Goal: Task Accomplishment & Management: Manage account settings

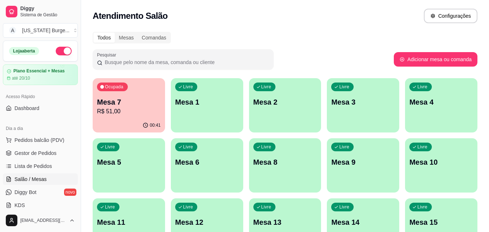
click at [120, 112] on p "R$ 51,00" at bounding box center [129, 111] width 64 height 9
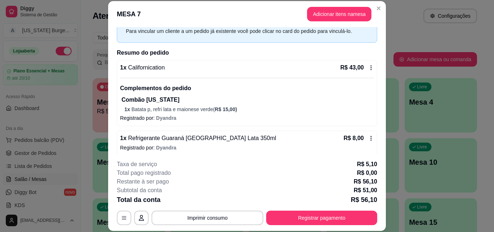
scroll to position [40, 0]
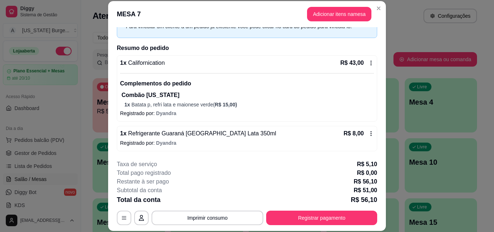
click at [136, 106] on p "1 x Batata p, refri lata e maionese verde ( R$ 15,00 )" at bounding box center [249, 104] width 250 height 7
click at [366, 131] on div "1 x Refrigerante Guaraná [GEOGRAPHIC_DATA] Lata 350ml R$ 8,00 Registrado por: D…" at bounding box center [247, 138] width 260 height 25
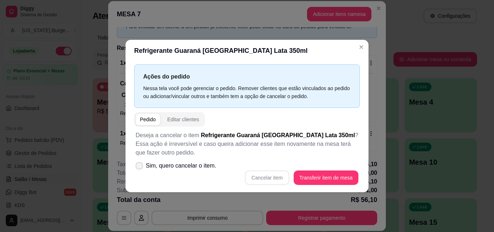
click at [175, 162] on span "Sim, quero cancelar o item." at bounding box center [181, 165] width 71 height 9
click at [140, 167] on input "Sim, quero cancelar o item." at bounding box center [137, 169] width 5 height 5
checkbox input "true"
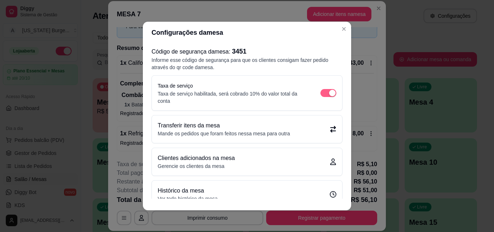
click at [320, 94] on span "button" at bounding box center [328, 93] width 16 height 8
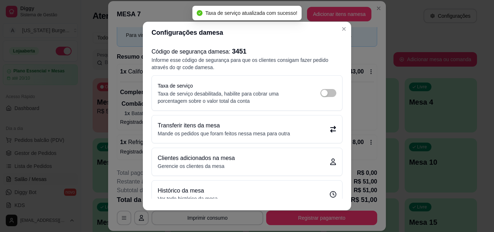
scroll to position [13, 0]
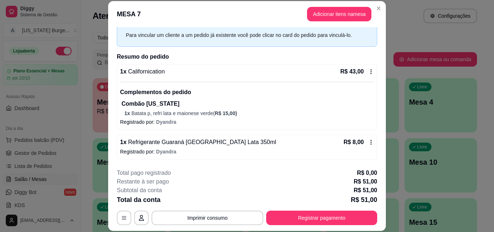
click at [368, 143] on icon at bounding box center [371, 142] width 6 height 6
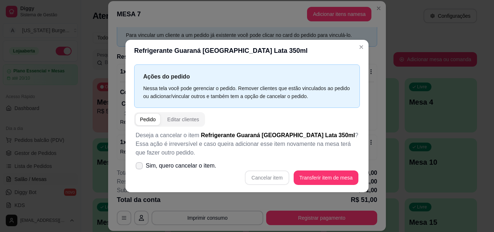
click at [139, 165] on icon at bounding box center [139, 165] width 6 height 4
click at [139, 167] on input "Sim, quero cancelar o item." at bounding box center [137, 169] width 5 height 5
checkbox input "true"
click at [318, 170] on button "Transferir item de mesa" at bounding box center [325, 177] width 63 height 14
click at [262, 175] on button "Cancelar item" at bounding box center [267, 177] width 44 height 14
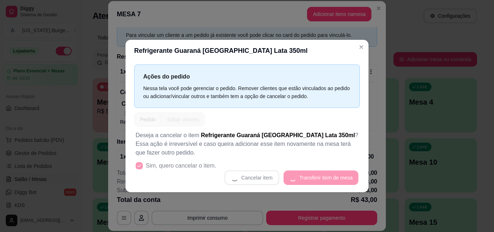
scroll to position [40, 0]
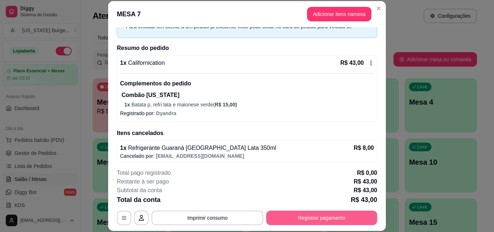
click at [282, 218] on button "Registrar pagamento" at bounding box center [321, 217] width 111 height 14
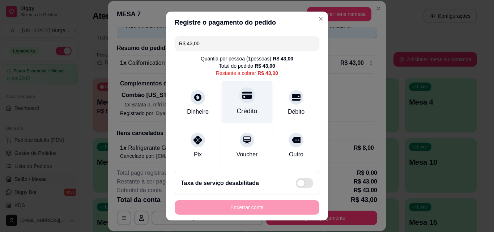
click at [242, 100] on icon at bounding box center [246, 94] width 9 height 9
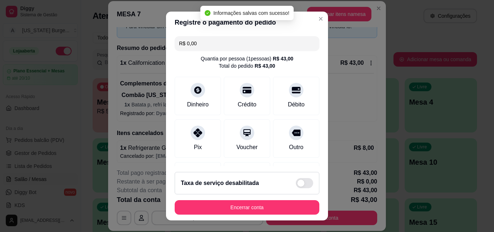
type input "R$ 0,00"
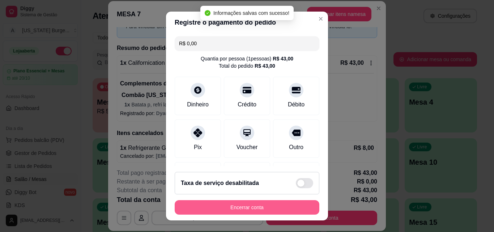
click at [269, 204] on button "Encerrar conta" at bounding box center [247, 207] width 145 height 14
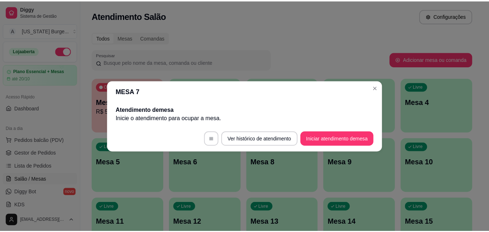
scroll to position [0, 0]
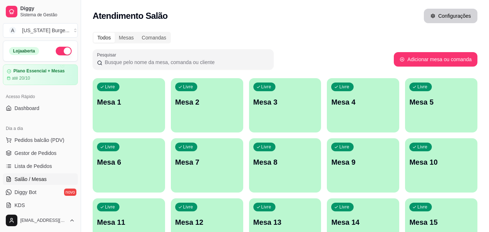
click at [432, 17] on icon "button" at bounding box center [432, 15] width 5 height 5
click at [30, 12] on span "Sistema de Gestão" at bounding box center [47, 15] width 55 height 6
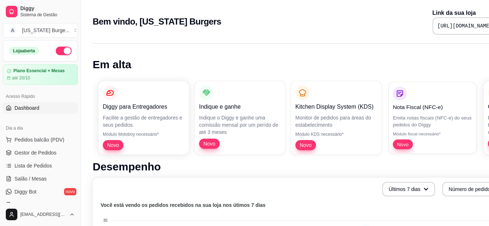
click at [430, 105] on p "Nota Fiscal (NFC-e)" at bounding box center [431, 107] width 79 height 8
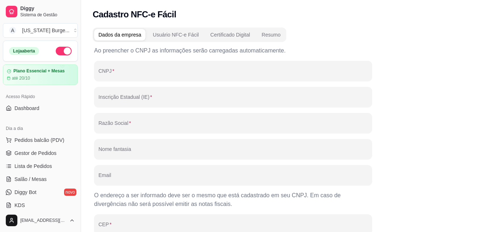
drag, startPoint x: 78, startPoint y: 101, endPoint x: 76, endPoint y: 124, distance: 22.5
click at [76, 124] on div "Diggy Sistema de Gestão A [US_STATE] Burge ... Loja aberta Plano Essencial + Me…" at bounding box center [40, 116] width 81 height 232
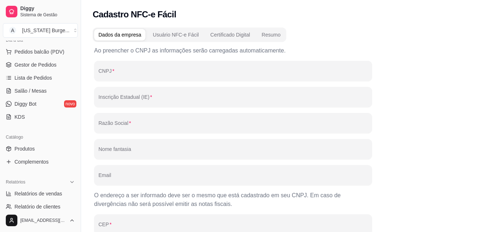
scroll to position [99, 0]
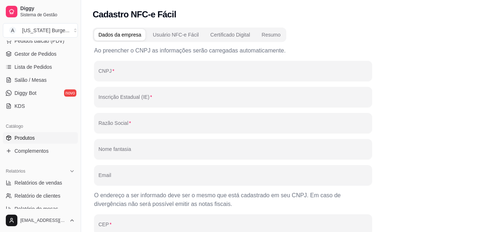
click at [36, 137] on link "Produtos" at bounding box center [40, 138] width 75 height 12
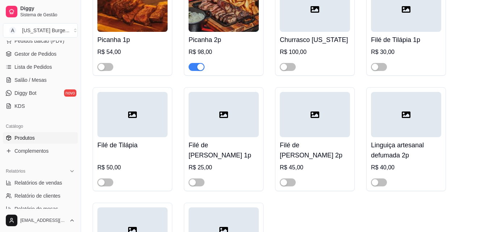
scroll to position [361, 0]
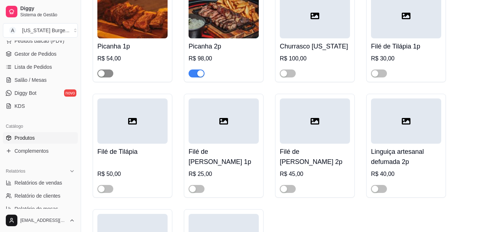
click at [105, 74] on span "button" at bounding box center [105, 73] width 16 height 8
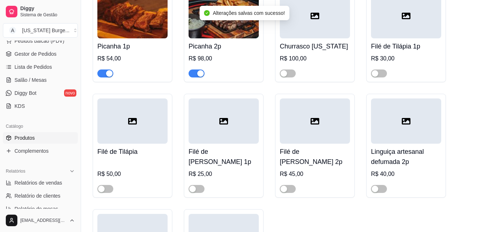
click at [191, 73] on span "button" at bounding box center [196, 73] width 16 height 8
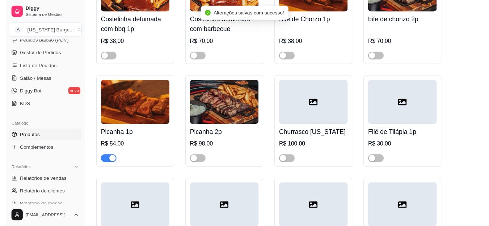
scroll to position [0, 0]
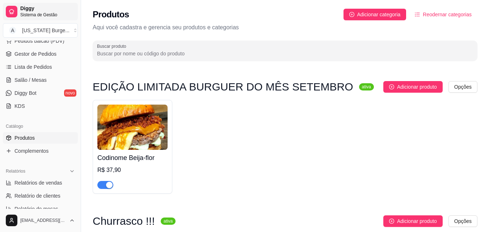
click at [34, 13] on span "Sistema de Gestão" at bounding box center [47, 15] width 55 height 6
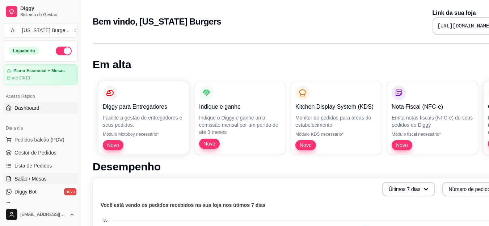
click at [34, 178] on span "Salão / Mesas" at bounding box center [30, 178] width 32 height 7
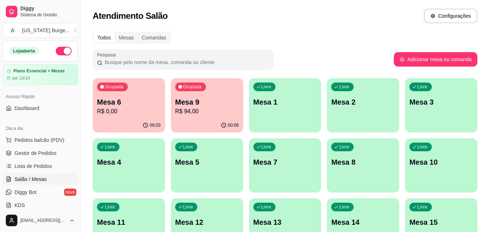
click at [139, 112] on p "R$ 0,00" at bounding box center [129, 111] width 64 height 9
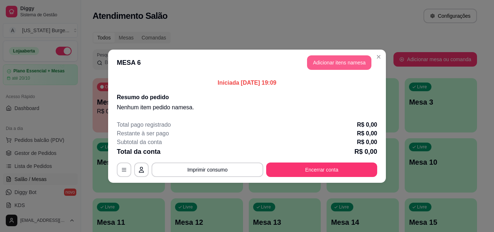
click at [345, 63] on button "Adicionar itens na mesa" at bounding box center [339, 62] width 64 height 14
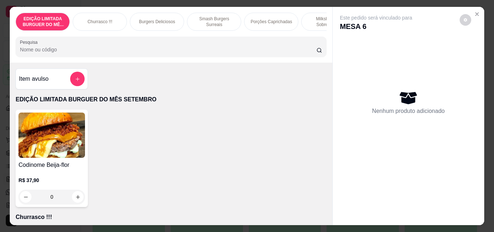
click at [90, 15] on div "Churrasco !!!" at bounding box center [100, 22] width 54 height 18
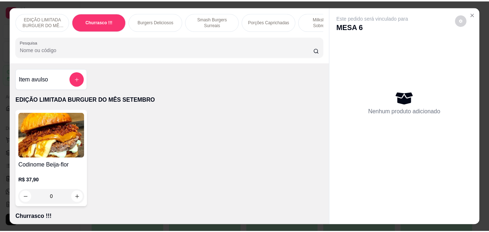
scroll to position [19, 0]
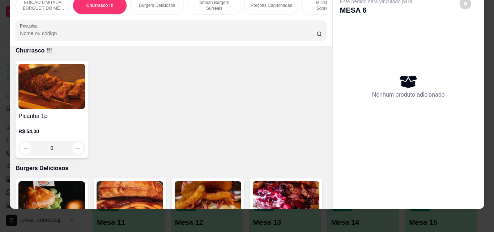
click at [73, 150] on div "0" at bounding box center [51, 148] width 67 height 14
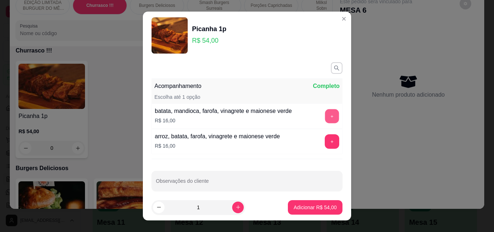
click at [325, 114] on button "+" at bounding box center [332, 116] width 14 height 14
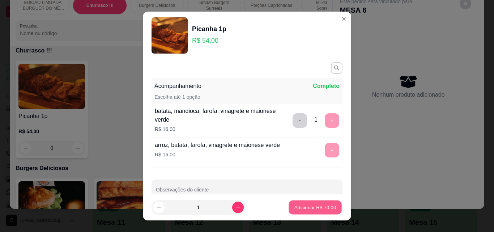
click at [308, 202] on button "Adicionar R$ 70,00" at bounding box center [315, 207] width 53 height 14
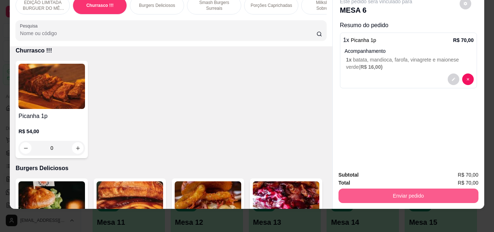
click at [382, 189] on button "Enviar pedido" at bounding box center [409, 195] width 140 height 14
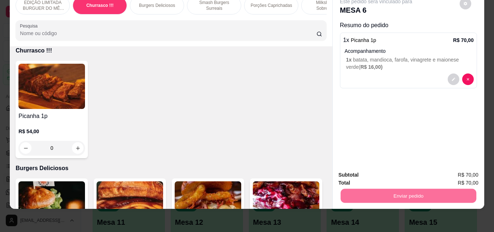
click at [466, 172] on button "Enviar pedido" at bounding box center [459, 173] width 41 height 14
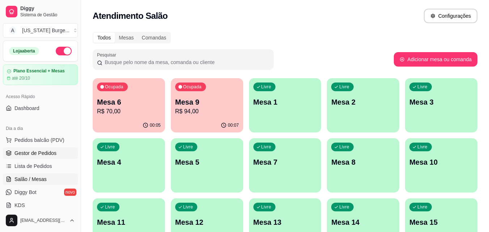
click at [37, 150] on span "Gestor de Pedidos" at bounding box center [35, 152] width 42 height 7
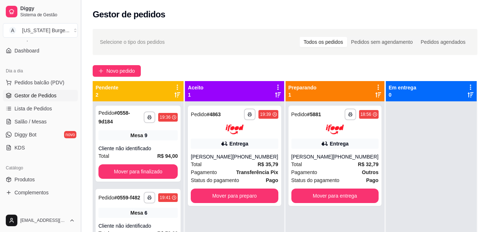
scroll to position [62, 0]
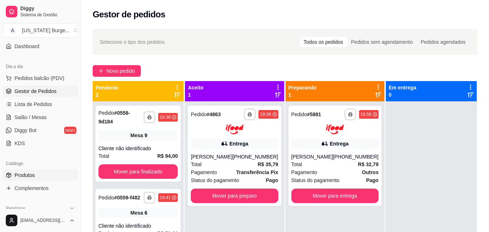
click at [34, 171] on span "Produtos" at bounding box center [24, 174] width 20 height 7
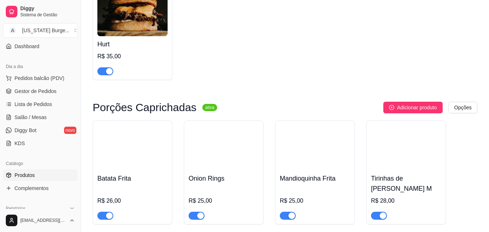
scroll to position [1396, 0]
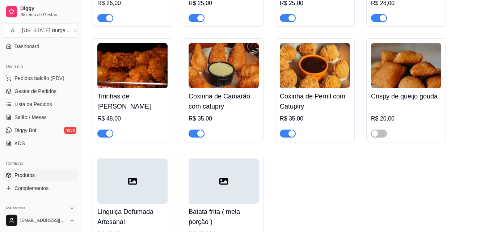
click at [285, 129] on span "button" at bounding box center [288, 133] width 16 height 8
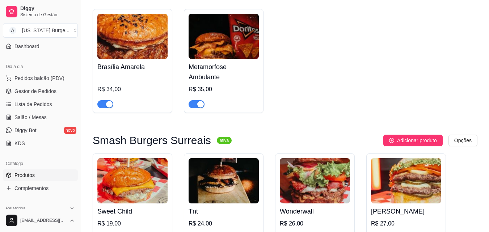
scroll to position [919, 0]
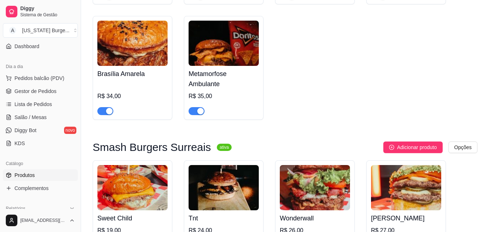
click at [107, 108] on div "button" at bounding box center [109, 111] width 7 height 7
click at [36, 44] on span "Dashboard" at bounding box center [26, 46] width 25 height 7
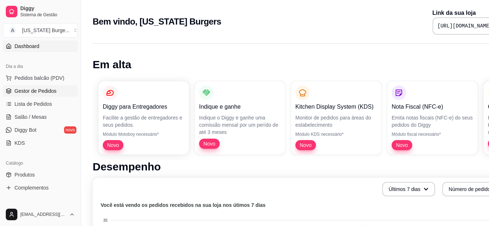
click at [44, 90] on span "Gestor de Pedidos" at bounding box center [35, 91] width 42 height 7
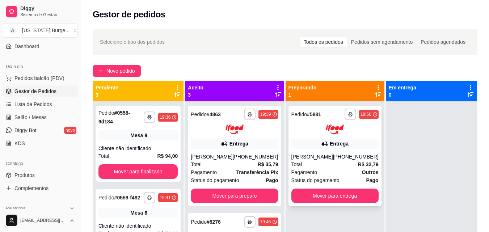
click at [329, 165] on div "Total R$ 32,79" at bounding box center [334, 164] width 87 height 8
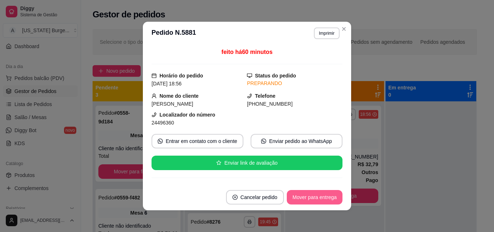
click at [318, 196] on button "Mover para entrega" at bounding box center [315, 197] width 56 height 14
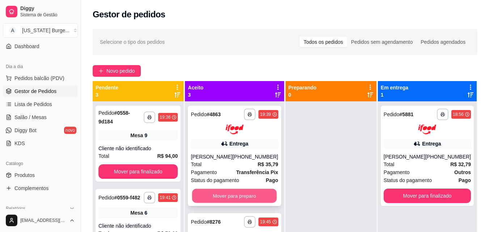
click at [252, 196] on button "Mover para preparo" at bounding box center [234, 195] width 85 height 14
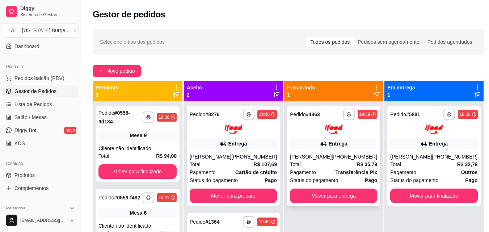
click at [331, 175] on div "Pagamento Transferência Pix" at bounding box center [333, 172] width 87 height 8
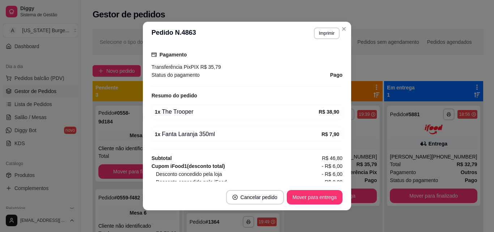
scroll to position [209, 0]
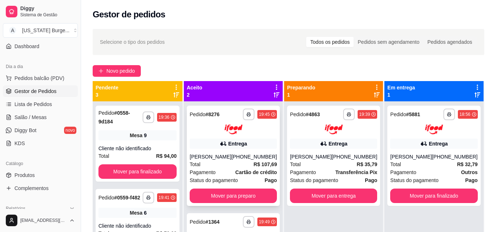
click at [231, 163] on div "Total R$ 107,69" at bounding box center [233, 164] width 87 height 8
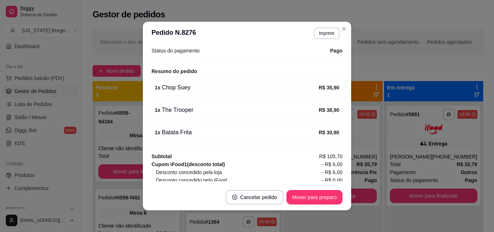
scroll to position [233, 0]
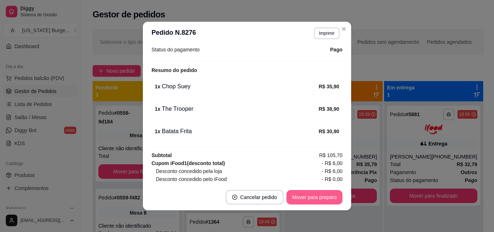
click at [298, 196] on button "Mover para preparo" at bounding box center [314, 197] width 56 height 14
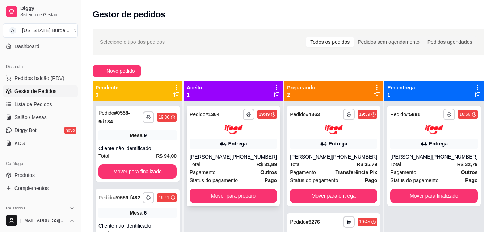
click at [241, 174] on div "Pagamento Outros" at bounding box center [233, 172] width 87 height 8
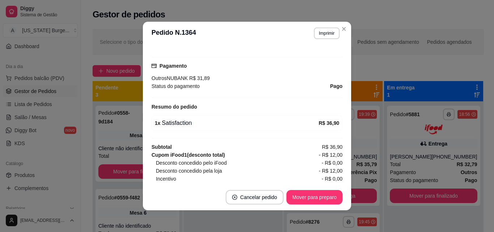
scroll to position [0, 0]
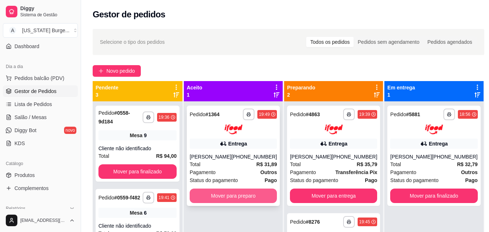
click at [221, 198] on button "Mover para preparo" at bounding box center [233, 195] width 87 height 14
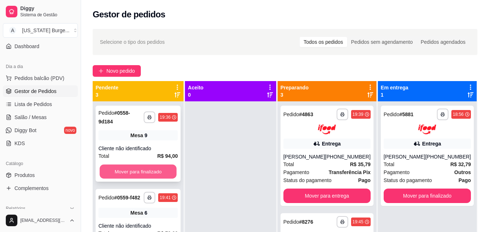
click at [141, 176] on button "Mover para finalizado" at bounding box center [137, 172] width 77 height 14
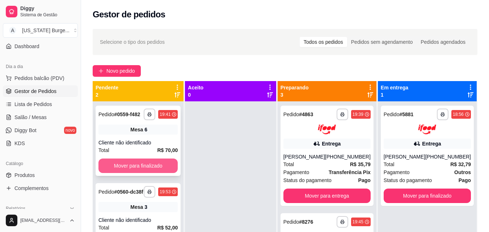
click at [155, 164] on button "Mover para finalizado" at bounding box center [137, 165] width 79 height 14
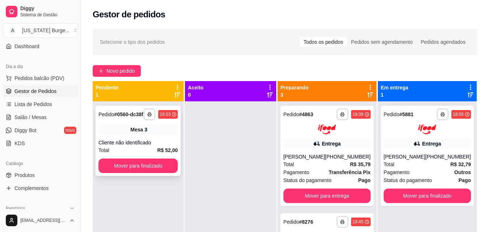
click at [141, 145] on div "Cliente não identificado" at bounding box center [137, 142] width 79 height 7
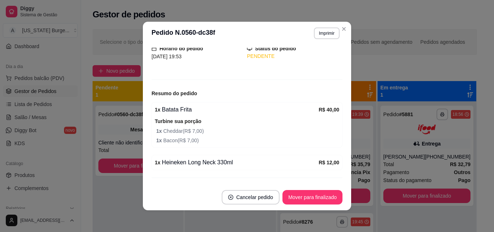
scroll to position [55, 0]
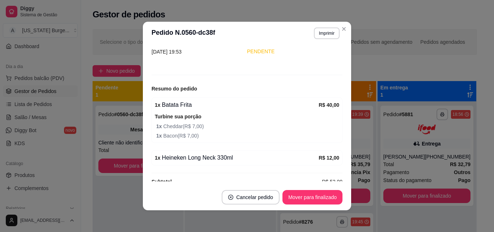
click at [311, 201] on button "Mover para finalizado" at bounding box center [312, 197] width 60 height 14
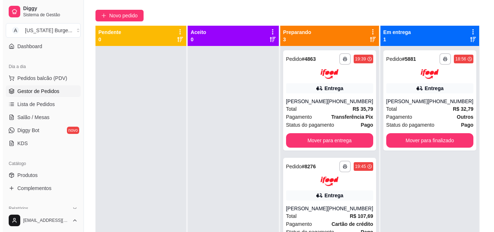
scroll to position [56, 0]
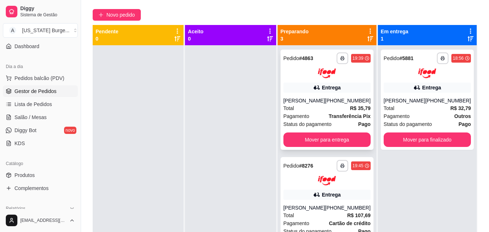
click at [328, 115] on strong "Transferência Pix" at bounding box center [349, 116] width 42 height 6
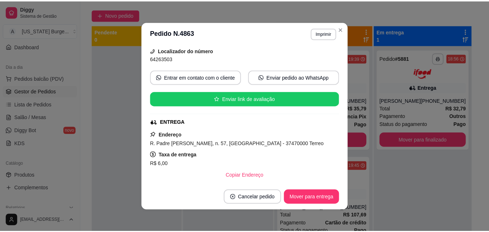
scroll to position [133, 0]
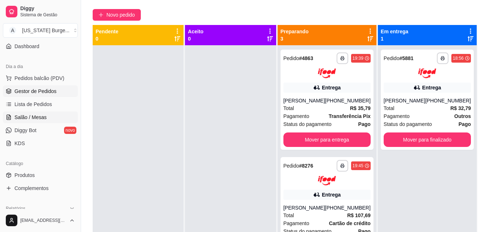
click at [40, 114] on span "Salão / Mesas" at bounding box center [30, 117] width 32 height 7
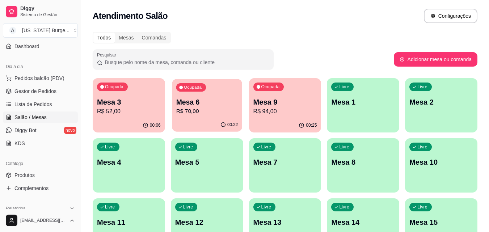
click at [214, 116] on div "Ocupada Mesa 6 R$ 70,00" at bounding box center [207, 98] width 70 height 39
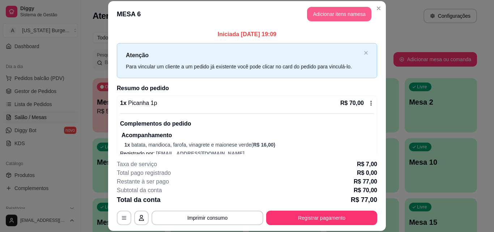
click at [338, 19] on button "Adicionar itens na mesa" at bounding box center [339, 14] width 64 height 14
click at [336, 17] on div "Este pedido será vinculado para MESA 6 Nenhum produto adicionado" at bounding box center [409, 110] width 152 height 207
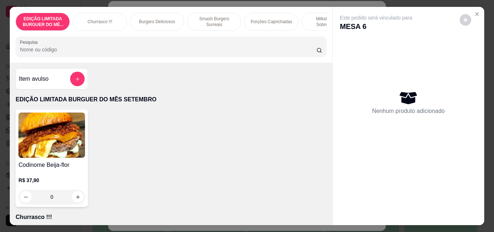
click at [312, 25] on div "Milkshakes e Sobremesas" at bounding box center [328, 22] width 54 height 18
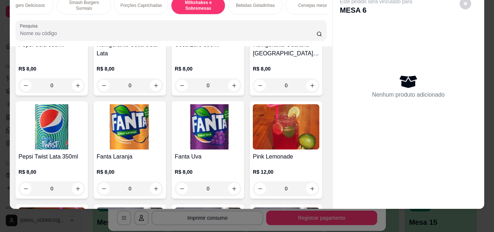
scroll to position [0, 145]
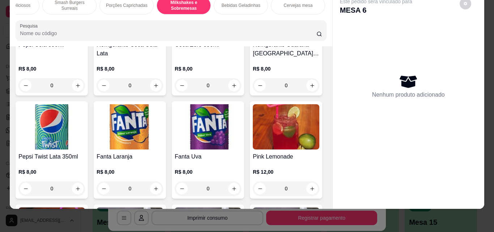
click at [306, 4] on div "Cervejas mesa" at bounding box center [298, 5] width 54 height 18
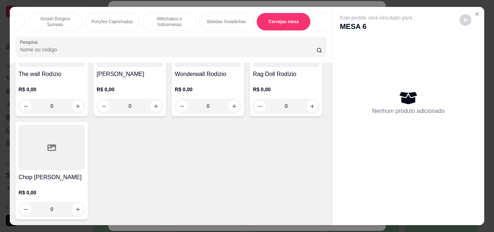
scroll to position [0, 174]
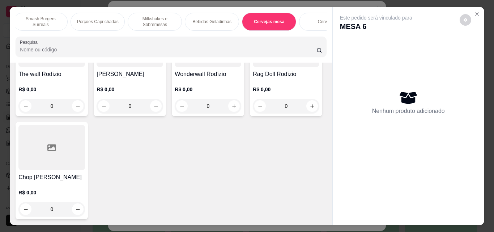
click at [269, 20] on p "Cervejas mesa" at bounding box center [269, 22] width 30 height 6
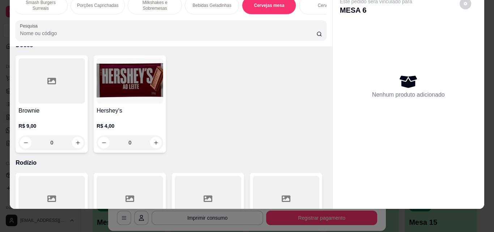
scroll to position [2144, 0]
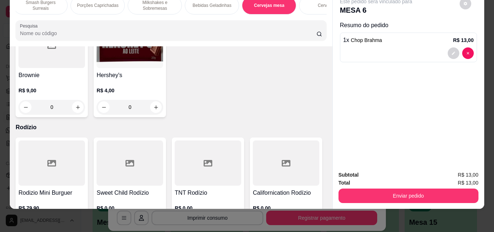
type input "2"
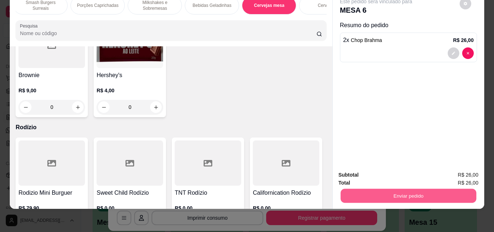
click at [387, 188] on button "Enviar pedido" at bounding box center [408, 195] width 136 height 14
click at [456, 166] on button "Enviar pedido" at bounding box center [459, 173] width 41 height 14
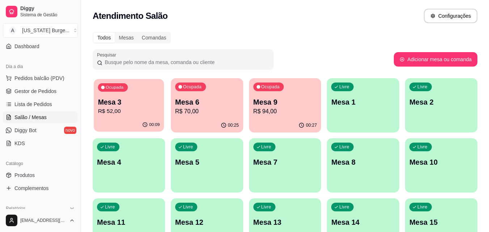
click at [107, 110] on p "R$ 52,00" at bounding box center [129, 111] width 62 height 8
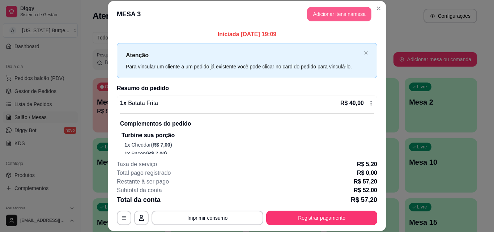
click at [342, 17] on button "Adicionar itens na mesa" at bounding box center [339, 14] width 64 height 14
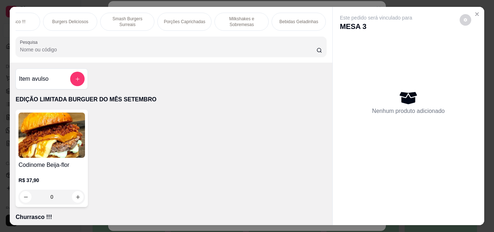
scroll to position [0, 116]
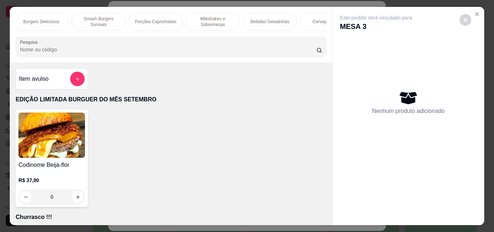
click at [272, 19] on p "Bebidas Geladinhas" at bounding box center [270, 22] width 39 height 6
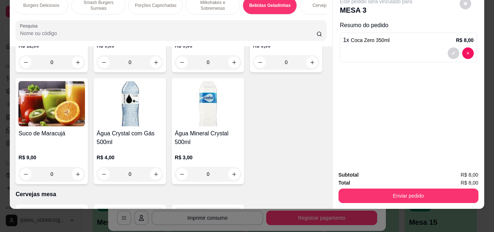
type input "1"
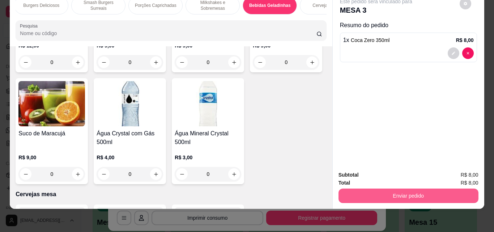
click at [349, 195] on button "Enviar pedido" at bounding box center [409, 195] width 140 height 14
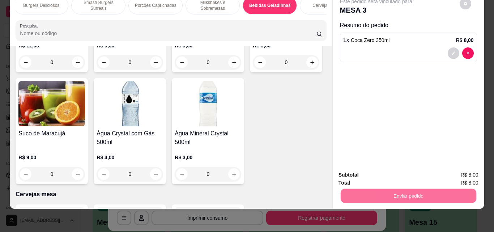
click at [465, 166] on button "Enviar pedido" at bounding box center [459, 173] width 41 height 14
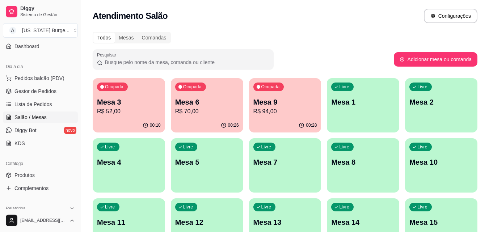
click at [262, 172] on div "Livre Mesa 7" at bounding box center [285, 161] width 72 height 46
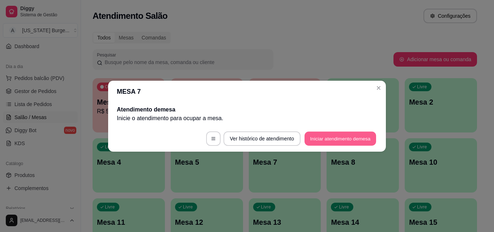
click at [309, 135] on button "Iniciar atendimento de mesa" at bounding box center [341, 138] width 72 height 14
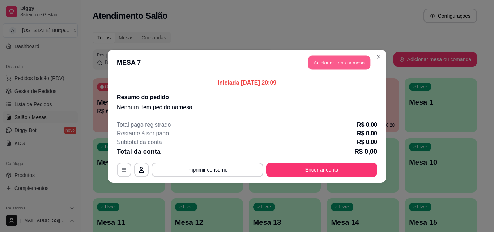
click at [328, 65] on button "Adicionar itens na mesa" at bounding box center [339, 62] width 62 height 14
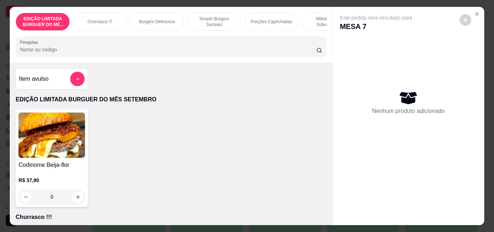
click at [159, 19] on p "Burgers Deliciosos" at bounding box center [157, 22] width 36 height 6
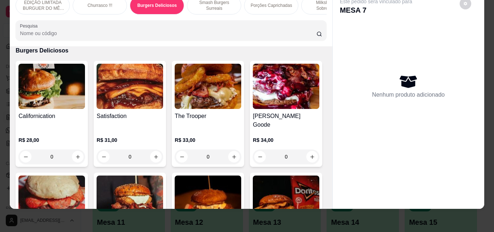
click at [156, 149] on div "0" at bounding box center [130, 156] width 67 height 14
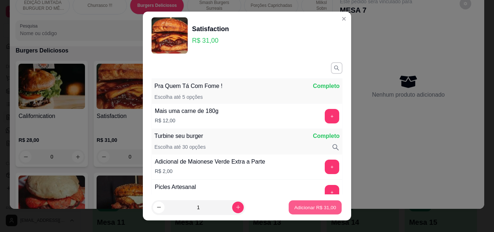
click at [305, 208] on p "Adicionar R$ 31,00" at bounding box center [315, 207] width 42 height 7
type input "1"
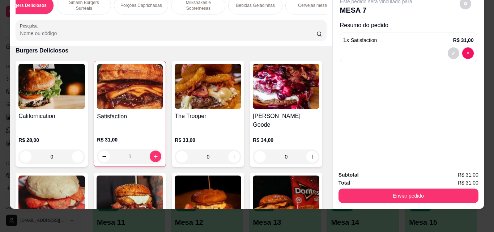
scroll to position [0, 145]
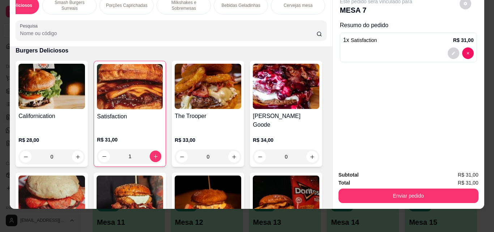
click at [305, 3] on p "Cervejas mesa" at bounding box center [298, 6] width 29 height 6
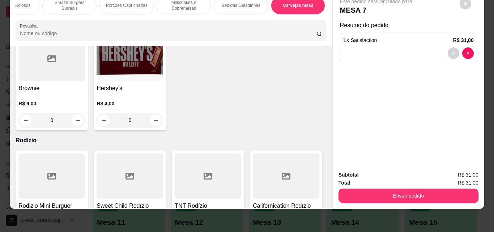
scroll to position [2190, 0]
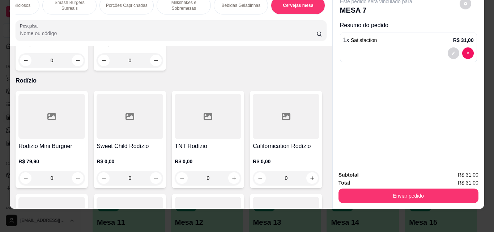
type input "1"
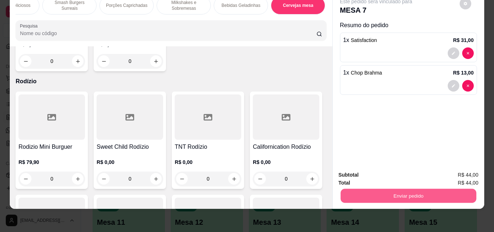
click at [387, 190] on button "Enviar pedido" at bounding box center [408, 195] width 136 height 14
click at [452, 168] on button "Enviar pedido" at bounding box center [459, 173] width 41 height 14
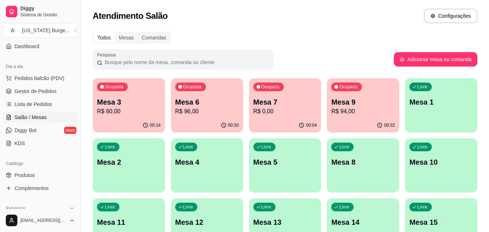
click at [155, 112] on p "R$ 60,00" at bounding box center [129, 111] width 64 height 9
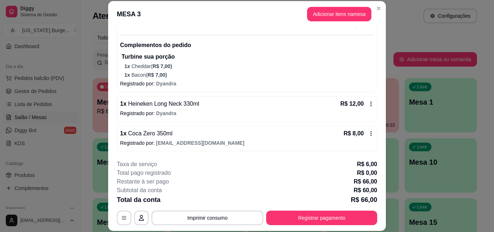
scroll to position [0, 0]
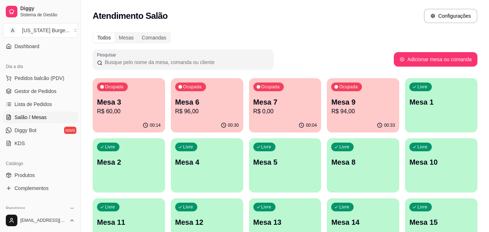
click at [347, 111] on p "R$ 94,00" at bounding box center [363, 111] width 64 height 9
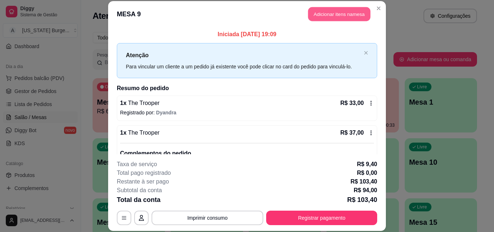
click at [332, 12] on button "Adicionar itens na mesa" at bounding box center [339, 14] width 62 height 14
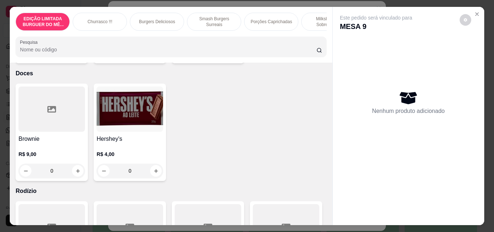
scroll to position [2155, 0]
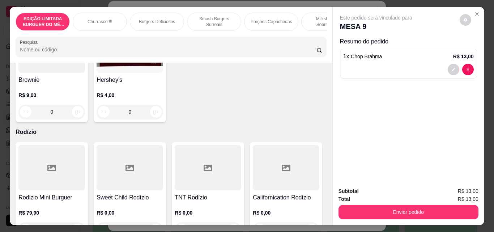
type input "1"
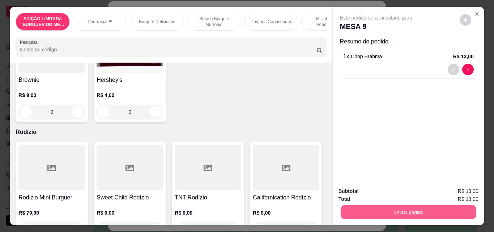
click at [345, 209] on button "Enviar pedido" at bounding box center [408, 212] width 136 height 14
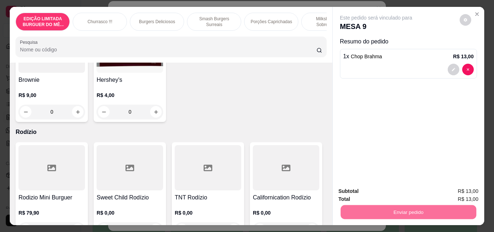
click at [421, 139] on div "Este pedido será vinculado para MESA 9 Resumo do pedido 1 x Chop Brahma R$ 13,00" at bounding box center [409, 94] width 152 height 174
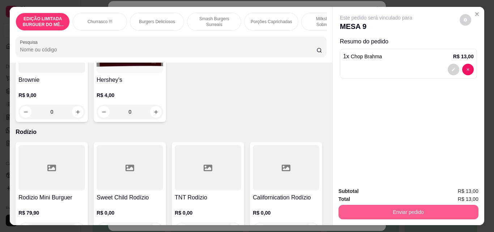
click at [388, 210] on button "Enviar pedido" at bounding box center [409, 212] width 140 height 14
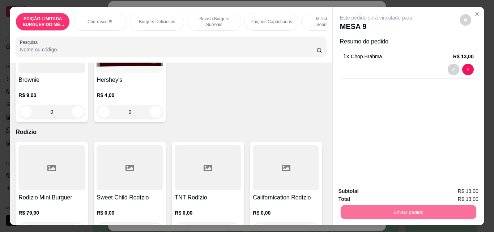
click at [446, 132] on div "Este pedido será vinculado para MESA 9 Resumo do pedido 1 x Chop Brahma R$ 13,00" at bounding box center [409, 94] width 152 height 174
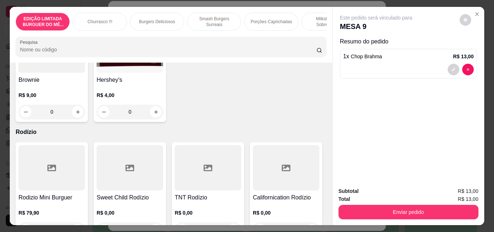
scroll to position [19, 0]
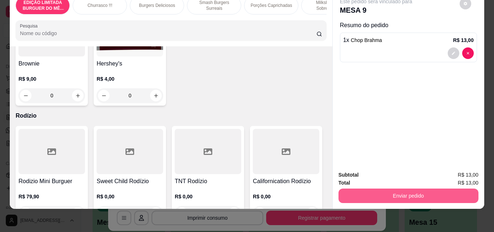
click at [382, 188] on button "Enviar pedido" at bounding box center [409, 195] width 140 height 14
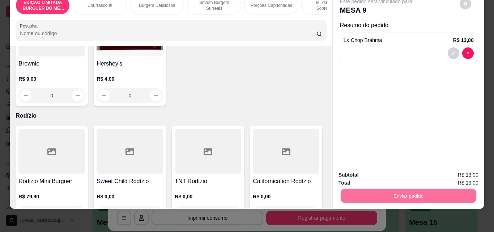
click at [455, 169] on button "Enviar pedido" at bounding box center [459, 173] width 41 height 14
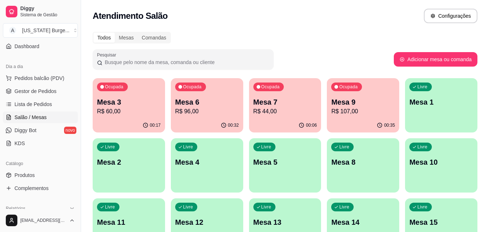
click at [202, 111] on p "R$ 96,00" at bounding box center [207, 111] width 64 height 9
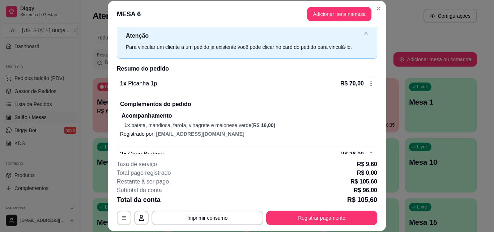
scroll to position [40, 0]
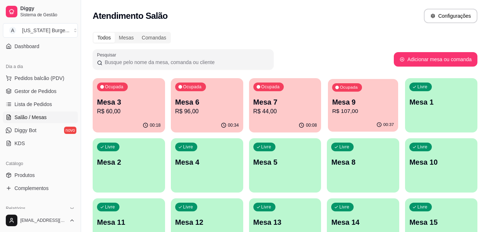
click at [359, 108] on p "R$ 107,00" at bounding box center [363, 111] width 62 height 8
click at [37, 89] on span "Gestor de Pedidos" at bounding box center [35, 91] width 42 height 7
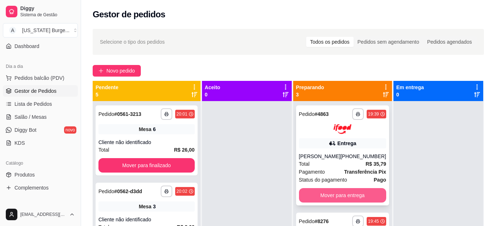
click at [331, 191] on button "Mover para entrega" at bounding box center [342, 195] width 87 height 14
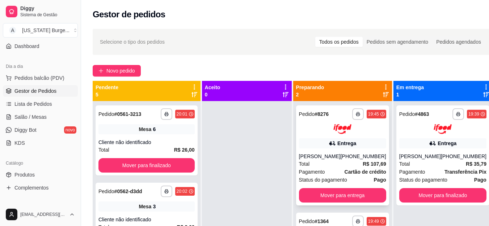
click at [336, 176] on div "Pagamento Cartão de crédito" at bounding box center [342, 172] width 87 height 8
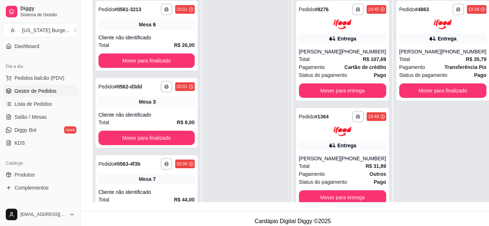
scroll to position [115, 0]
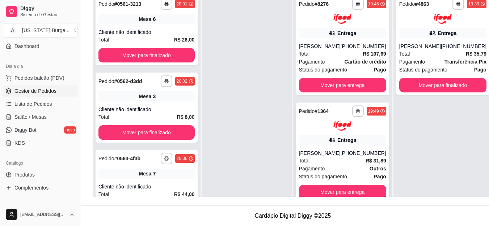
click at [330, 181] on span "Status do pagamento" at bounding box center [323, 177] width 48 height 8
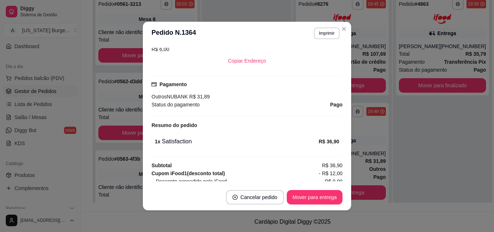
scroll to position [197, 0]
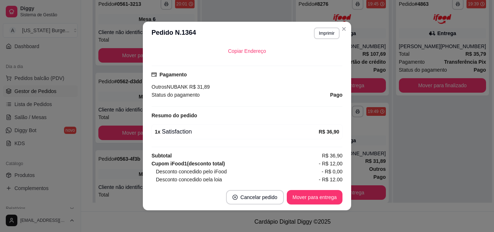
click at [305, 195] on button "Mover para entrega" at bounding box center [315, 197] width 56 height 14
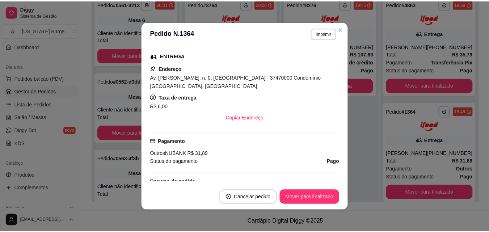
scroll to position [141, 0]
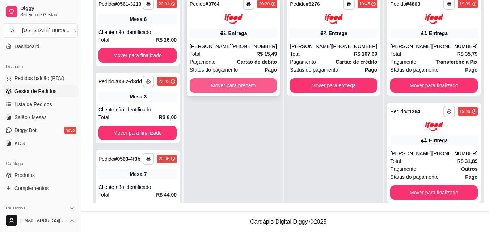
click at [244, 87] on button "Mover para preparo" at bounding box center [233, 85] width 87 height 14
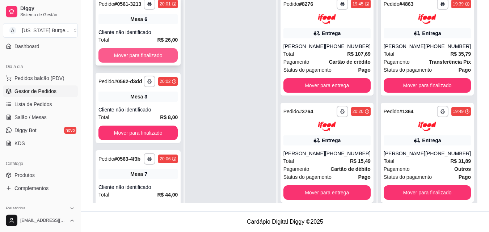
click at [142, 56] on button "Mover para finalizado" at bounding box center [137, 55] width 79 height 14
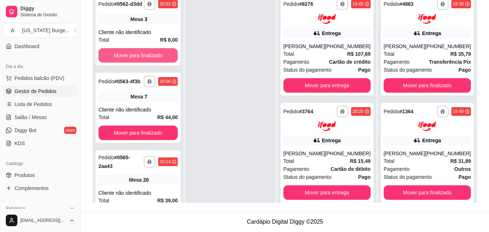
click at [143, 56] on button "Mover para finalizado" at bounding box center [137, 55] width 79 height 14
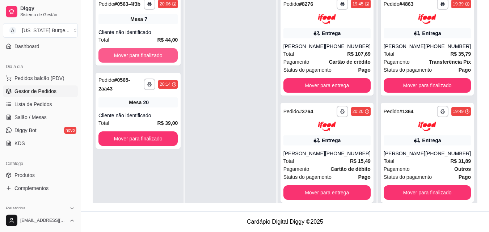
click at [143, 56] on button "Mover para finalizado" at bounding box center [137, 55] width 79 height 14
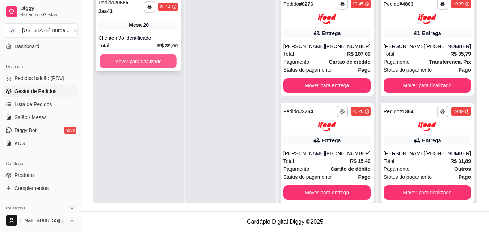
click at [156, 54] on button "Mover para finalizado" at bounding box center [137, 61] width 77 height 14
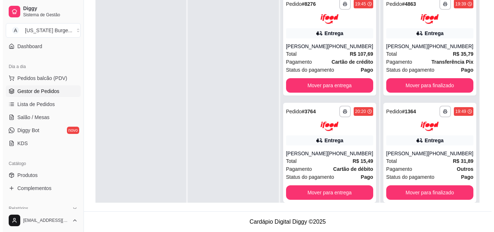
scroll to position [59, 0]
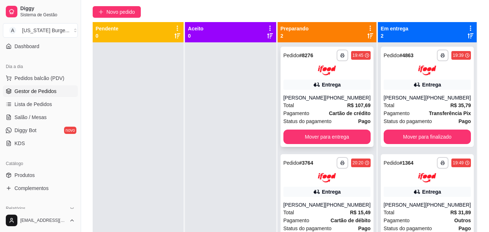
click at [327, 111] on div "Pagamento Cartão de crédito" at bounding box center [326, 113] width 87 height 8
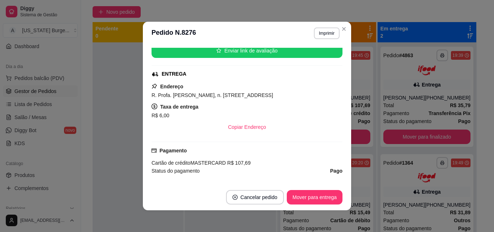
scroll to position [0, 0]
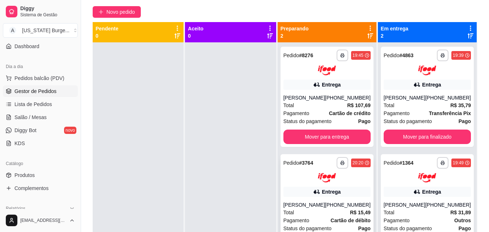
click at [324, 200] on div "**********" at bounding box center [326, 204] width 93 height 100
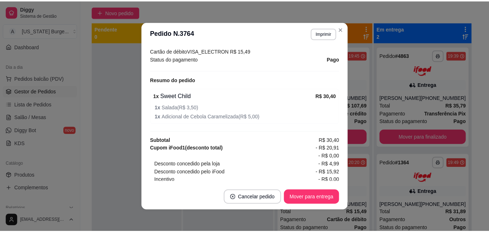
scroll to position [177, 0]
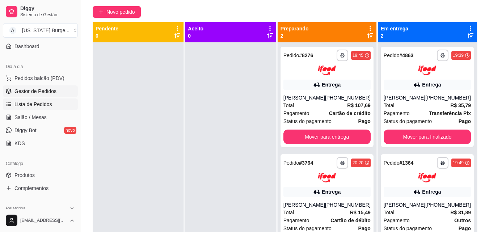
click at [35, 102] on span "Lista de Pedidos" at bounding box center [33, 104] width 38 height 7
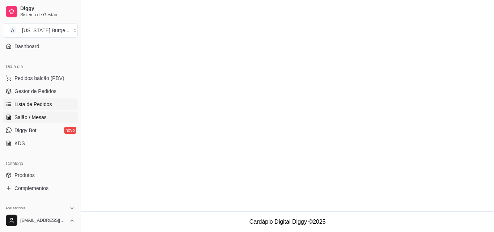
click at [35, 117] on span "Salão / Mesas" at bounding box center [30, 117] width 32 height 7
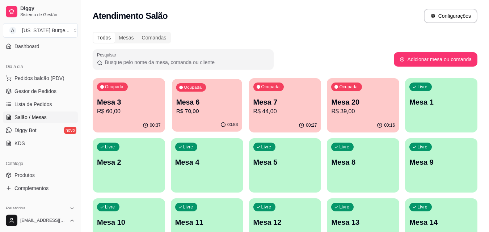
click at [210, 108] on p "R$ 70,00" at bounding box center [207, 111] width 62 height 8
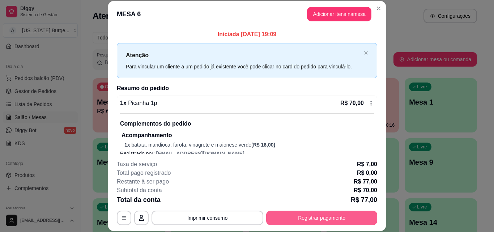
click at [319, 218] on button "Registrar pagamento" at bounding box center [321, 217] width 111 height 14
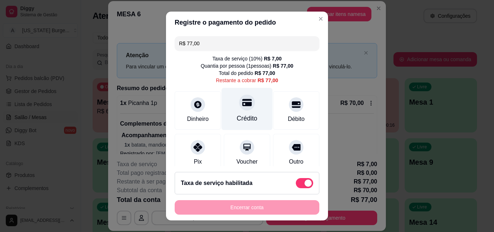
click at [246, 115] on div "Crédito" at bounding box center [247, 118] width 21 height 9
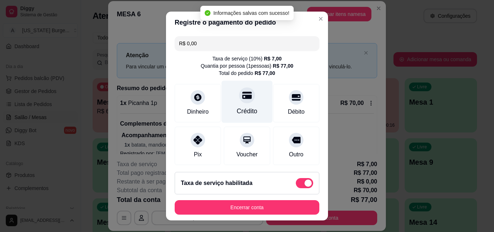
type input "R$ 0,00"
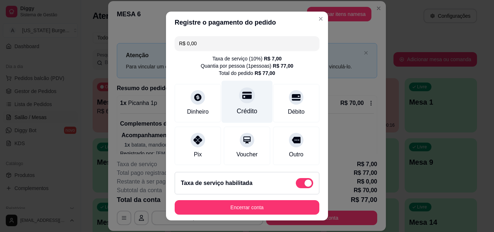
click at [246, 116] on div "Crédito" at bounding box center [247, 110] width 21 height 9
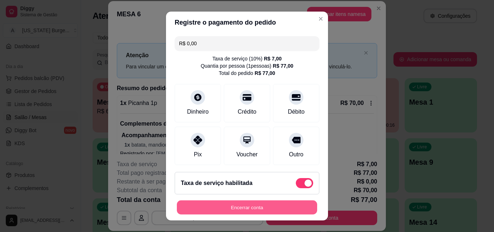
click at [254, 210] on button "Encerrar conta" at bounding box center [247, 207] width 140 height 14
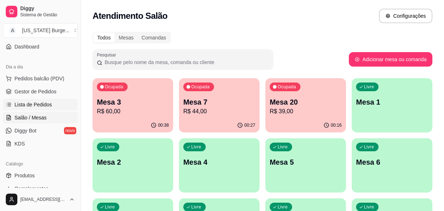
click at [36, 106] on span "Lista de Pedidos" at bounding box center [33, 104] width 38 height 7
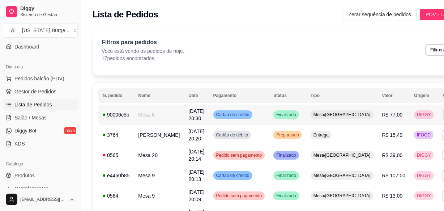
click at [393, 144] on button "Epson" at bounding box center [396, 139] width 51 height 11
click at [43, 116] on span "Salão / Mesas" at bounding box center [30, 117] width 32 height 7
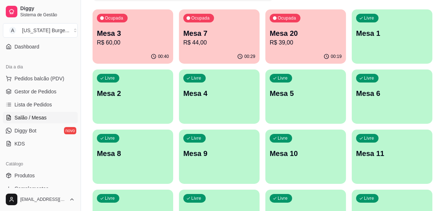
scroll to position [69, 0]
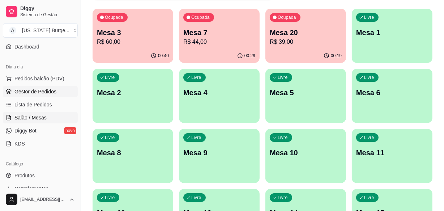
click at [21, 89] on span "Gestor de Pedidos" at bounding box center [35, 91] width 42 height 7
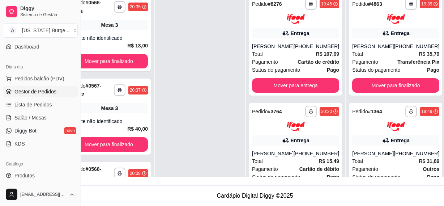
scroll to position [115, 0]
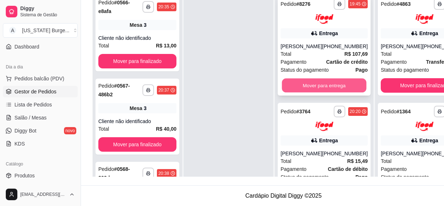
click at [298, 86] on button "Mover para entrega" at bounding box center [324, 85] width 85 height 14
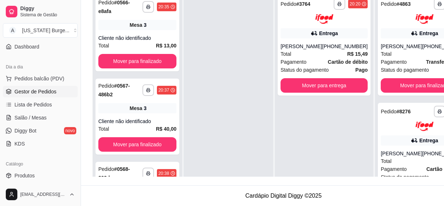
click at [212, 80] on div "**********" at bounding box center [284, 74] width 382 height 206
click at [311, 43] on div "[PERSON_NAME]" at bounding box center [302, 46] width 42 height 7
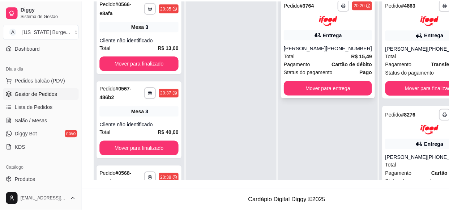
scroll to position [110, 0]
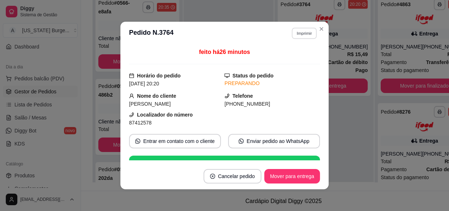
click at [305, 31] on button "Imprimir" at bounding box center [304, 32] width 25 height 11
click at [288, 56] on button "Epson" at bounding box center [289, 58] width 51 height 11
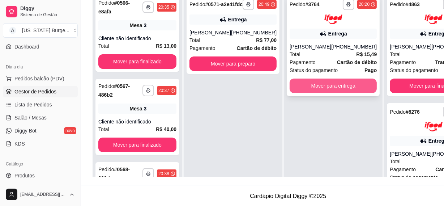
click at [315, 89] on button "Mover para entrega" at bounding box center [333, 85] width 87 height 14
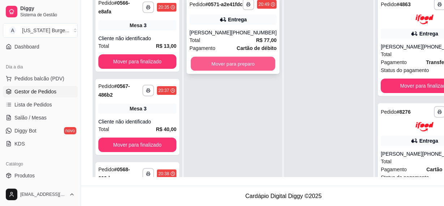
click at [230, 67] on button "Mover para preparo" at bounding box center [233, 64] width 85 height 14
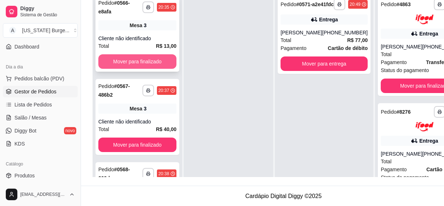
click at [154, 61] on button "Mover para finalizado" at bounding box center [137, 61] width 78 height 14
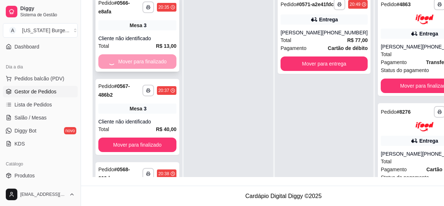
click at [154, 61] on div "Mover para finalizado" at bounding box center [137, 61] width 78 height 14
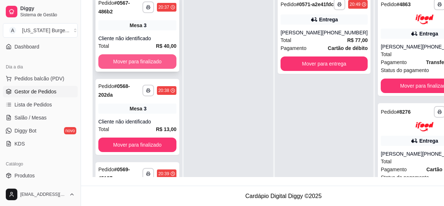
click at [136, 60] on button "Mover para finalizado" at bounding box center [137, 61] width 78 height 14
click at [136, 60] on button "Mover para finalizado" at bounding box center [137, 62] width 76 height 14
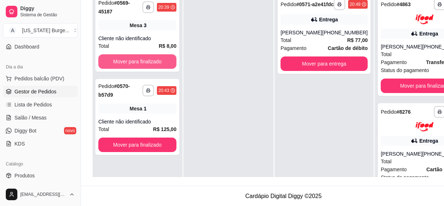
click at [136, 60] on button "Mover para finalizado" at bounding box center [137, 61] width 78 height 14
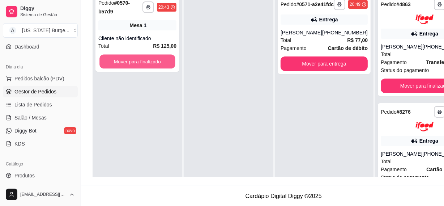
click at [136, 60] on button "Mover para finalizado" at bounding box center [137, 62] width 76 height 14
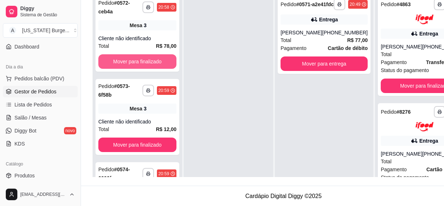
click at [136, 60] on button "Mover para finalizado" at bounding box center [137, 61] width 78 height 14
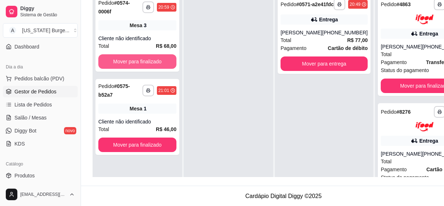
click at [136, 60] on button "Mover para finalizado" at bounding box center [137, 61] width 78 height 14
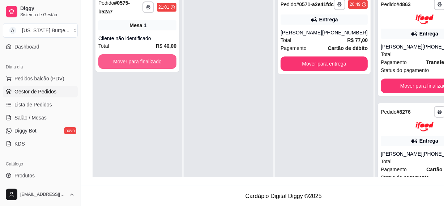
click at [136, 60] on button "Mover para finalizado" at bounding box center [137, 61] width 78 height 14
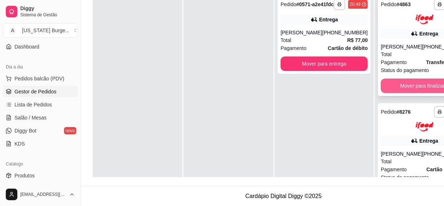
click at [391, 85] on button "Mover para finalizado" at bounding box center [424, 85] width 87 height 14
click at [378, 84] on div "**********" at bounding box center [424, 46] width 93 height 100
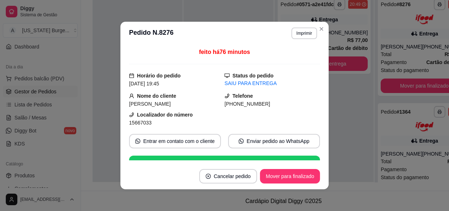
click at [320, 105] on div "feito há 76 minutos Horário do pedido [DATE] 19:45 Status do pedido SAIU PARA E…" at bounding box center [224, 104] width 208 height 118
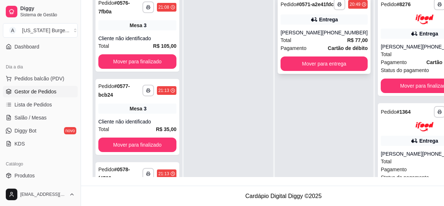
click at [326, 44] on div "Total R$ 77,00" at bounding box center [324, 40] width 87 height 8
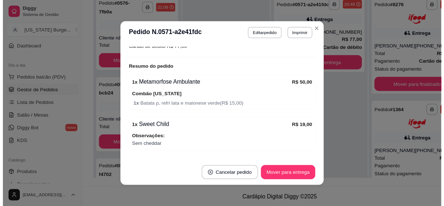
scroll to position [271, 0]
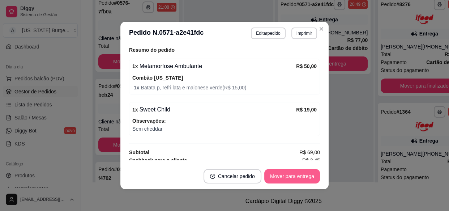
click at [280, 171] on button "Mover para entrega" at bounding box center [292, 176] width 56 height 14
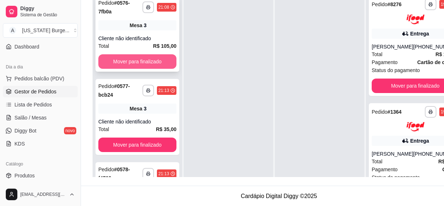
click at [160, 66] on button "Mover para finalizado" at bounding box center [137, 61] width 78 height 14
click at [160, 66] on button "Mover para finalizado" at bounding box center [137, 62] width 76 height 14
click at [160, 66] on button "Mover para finalizado" at bounding box center [137, 61] width 78 height 14
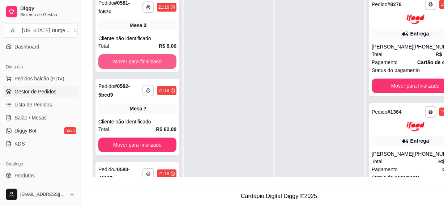
click at [160, 66] on button "Mover para finalizado" at bounding box center [137, 61] width 78 height 14
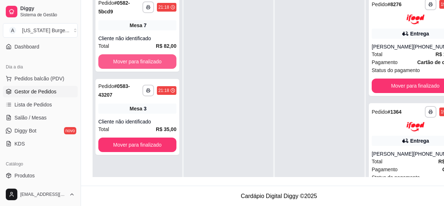
click at [160, 66] on button "Mover para finalizado" at bounding box center [137, 61] width 78 height 14
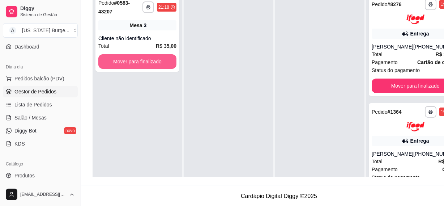
click at [160, 66] on button "Mover para finalizado" at bounding box center [137, 61] width 78 height 14
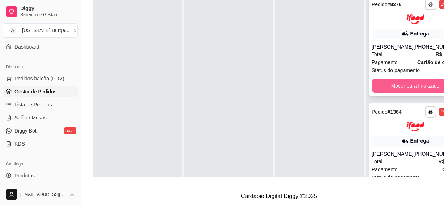
click at [389, 92] on button "Mover para finalizado" at bounding box center [415, 85] width 87 height 14
click at [388, 92] on button "Mover para finalizado" at bounding box center [415, 85] width 85 height 14
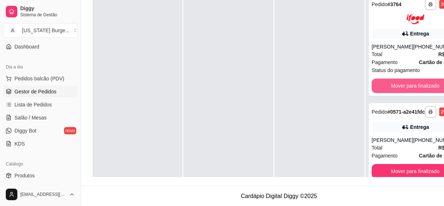
click at [388, 92] on button "Mover para finalizado" at bounding box center [415, 85] width 87 height 14
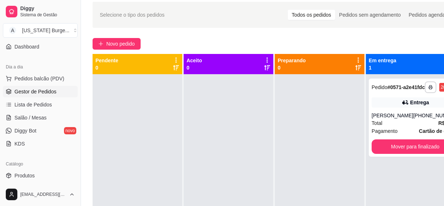
scroll to position [32, 0]
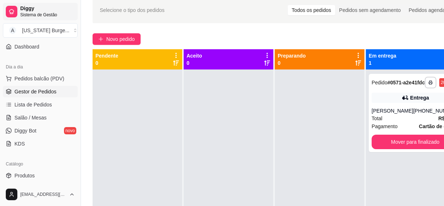
click at [45, 8] on span "Diggy" at bounding box center [47, 8] width 55 height 7
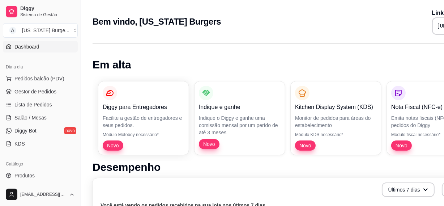
click at [398, 130] on div "Nota Fiscal (NFC-e) Emita notas fiscais (NFC-e) do seus pedidos do [PERSON_NAME…" at bounding box center [432, 118] width 82 height 65
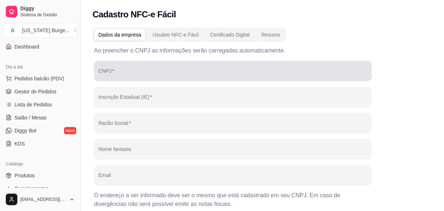
click at [122, 76] on input "CNPJ" at bounding box center [232, 73] width 269 height 7
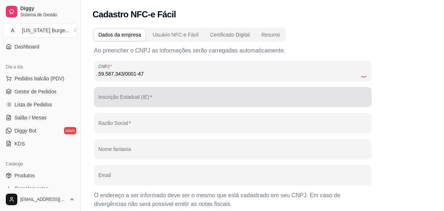
type input "59.587.343/0001-47"
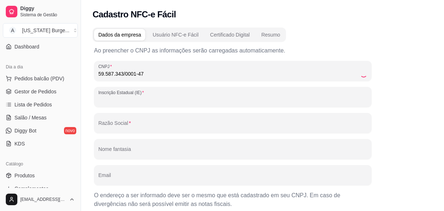
click at [122, 99] on input "Inscrição Estadual (IE)" at bounding box center [232, 99] width 269 height 7
type input "0051271650045"
type input "[US_STATE] BURGERS SAO LOURENCO LTDA"
type input "[US_STATE] Burgers [GEOGRAPHIC_DATA]"
type input "[EMAIL_ADDRESS][DOMAIN_NAME]"
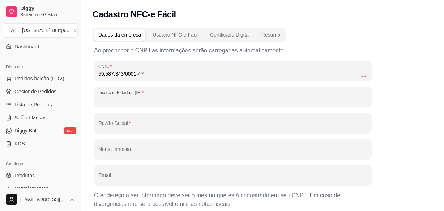
type input "37470000"
type input "RUA CORONEL [PERSON_NAME]"
type input "622"
type input "CENTRO"
type input "SÃO LOURENÇO"
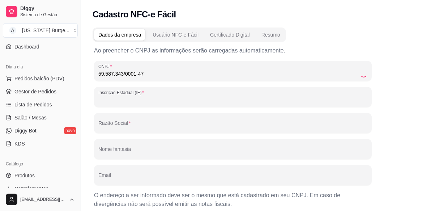
type input "MG"
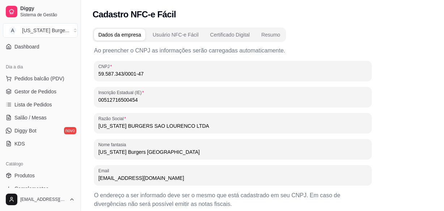
type input "0051271650045"
drag, startPoint x: 144, startPoint y: 102, endPoint x: 447, endPoint y: 80, distance: 304.2
click at [444, 80] on html "Diggy Sistema de Gestão A [US_STATE] Burge ... Loja aberta Plano Essencial + Me…" at bounding box center [222, 105] width 444 height 211
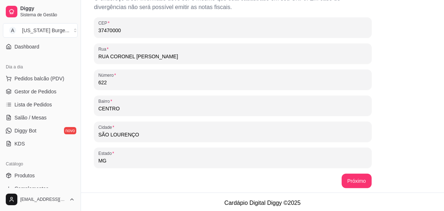
scroll to position [199, 0]
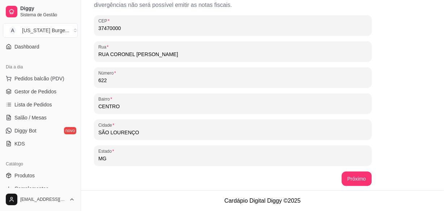
click at [365, 192] on footer "Cardápio Digital Diggy © 2025" at bounding box center [262, 200] width 363 height 21
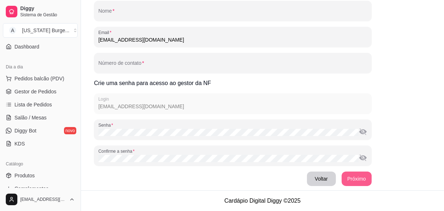
scroll to position [115, 0]
click at [144, 105] on div "A NFC-e Fácil é uma empresa que oferece soluções práticas e eficientes para a e…" at bounding box center [233, 58] width 278 height 255
drag, startPoint x: 124, startPoint y: 103, endPoint x: 116, endPoint y: 109, distance: 9.5
click at [116, 109] on div "A NFC-e Fácil é uma empresa que oferece soluções práticas e eficientes para a e…" at bounding box center [233, 58] width 278 height 255
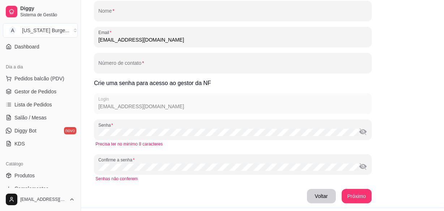
click at [363, 130] on button "toggle password visibility" at bounding box center [363, 131] width 9 height 9
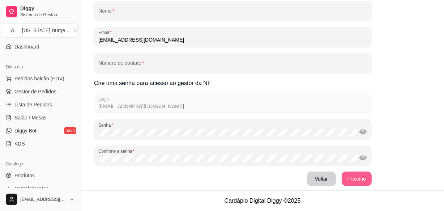
click at [348, 178] on button "Próximo" at bounding box center [357, 178] width 30 height 14
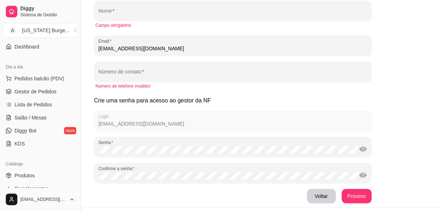
drag, startPoint x: 112, startPoint y: 122, endPoint x: 142, endPoint y: 120, distance: 29.7
click at [116, 123] on div "A NFC-e Fácil é uma empresa que oferece soluções práticas e eficientes para a e…" at bounding box center [233, 67] width 278 height 272
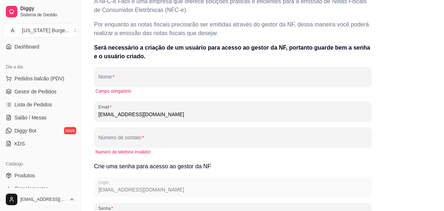
scroll to position [50, 0]
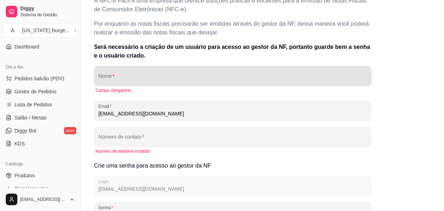
click at [142, 73] on div at bounding box center [232, 76] width 269 height 14
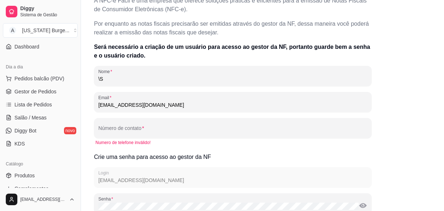
type input "\"
type input "S"
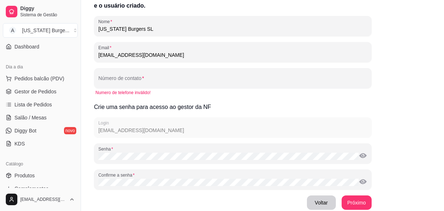
scroll to position [123, 0]
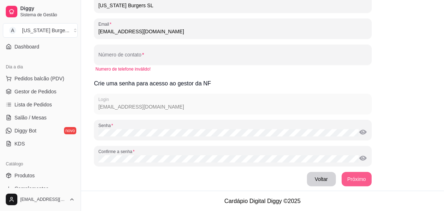
type input "[US_STATE] Burgers SL"
click at [355, 185] on button "Próximo" at bounding box center [357, 179] width 30 height 14
click at [350, 184] on button "Próximo" at bounding box center [356, 179] width 29 height 14
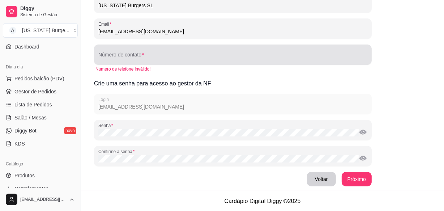
click at [148, 50] on div at bounding box center [232, 54] width 269 height 14
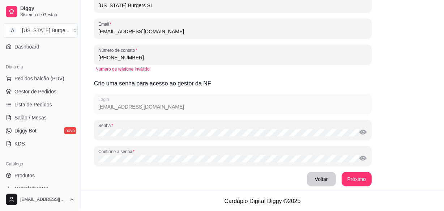
scroll to position [115, 0]
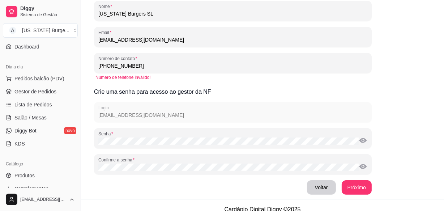
type input "[PHONE_NUMBER]"
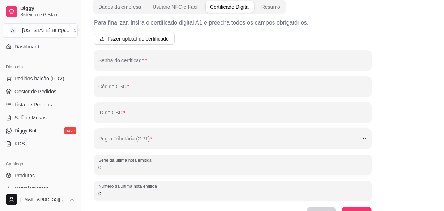
scroll to position [29, 0]
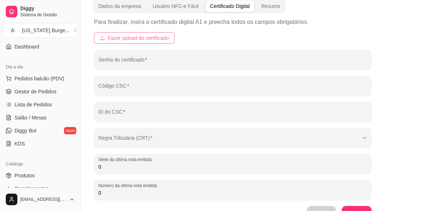
click at [126, 35] on span "Fazer upload do certificado" at bounding box center [138, 38] width 61 height 8
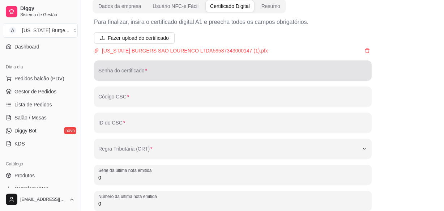
click at [163, 76] on input "Senha do certificado" at bounding box center [232, 73] width 269 height 7
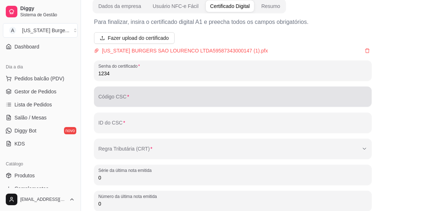
type input "1234"
click at [131, 95] on div at bounding box center [232, 96] width 269 height 14
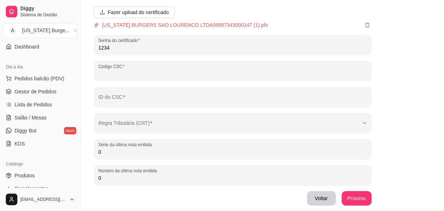
scroll to position [55, 0]
paste input "67b1db3b880c4b35f2339550d062b5d4"
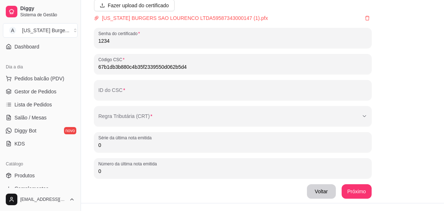
scroll to position [61, 0]
type input "67b1db3b880c4b35f2339550d062b5d4"
click at [44, 10] on span "Diggy" at bounding box center [47, 8] width 55 height 7
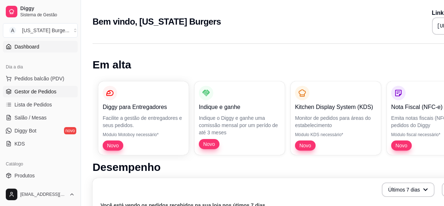
click at [45, 93] on span "Gestor de Pedidos" at bounding box center [35, 91] width 42 height 7
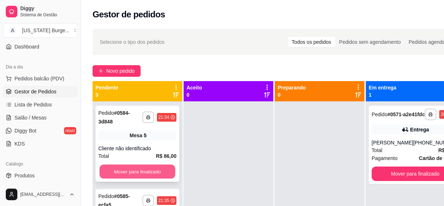
click at [123, 169] on button "Mover para finalizado" at bounding box center [137, 172] width 76 height 14
click at [124, 169] on button "Mover para finalizado" at bounding box center [137, 171] width 78 height 14
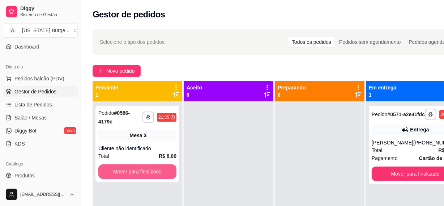
click at [124, 169] on button "Mover para finalizado" at bounding box center [137, 171] width 78 height 14
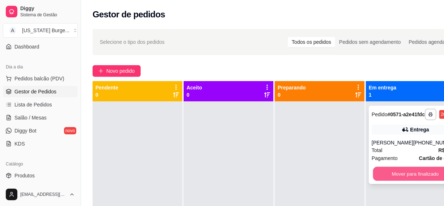
click at [401, 181] on button "Mover para finalizado" at bounding box center [415, 174] width 85 height 14
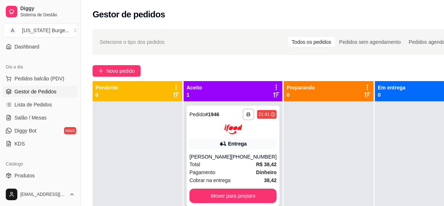
click at [224, 205] on div "**********" at bounding box center [233, 156] width 93 height 100
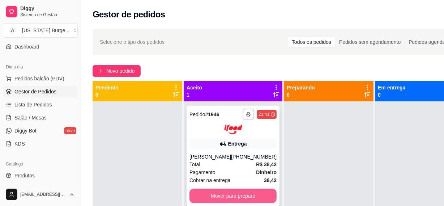
click at [214, 196] on button "Mover para preparo" at bounding box center [233, 195] width 87 height 14
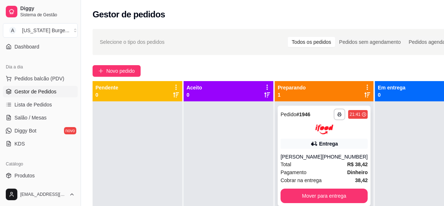
click at [294, 154] on div "[PERSON_NAME]" at bounding box center [302, 156] width 42 height 7
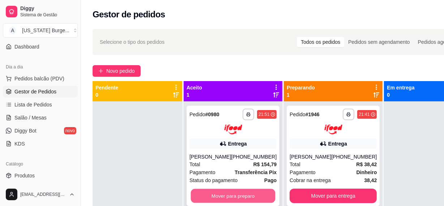
click at [220, 192] on button "Mover para preparo" at bounding box center [233, 195] width 85 height 14
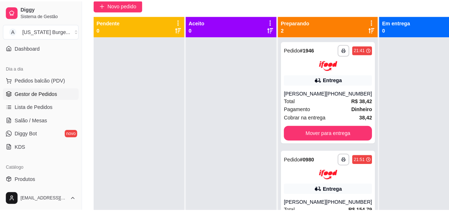
scroll to position [75, 0]
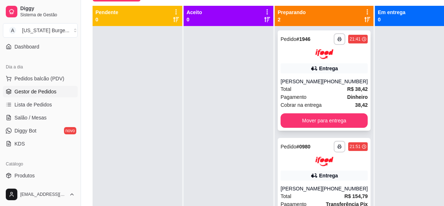
click at [310, 89] on div "Total R$ 38,42" at bounding box center [324, 89] width 87 height 8
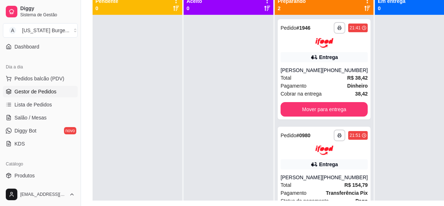
scroll to position [82, 0]
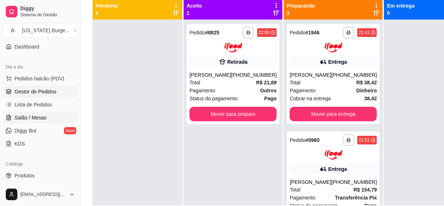
click at [31, 117] on span "Salão / Mesas" at bounding box center [30, 117] width 32 height 7
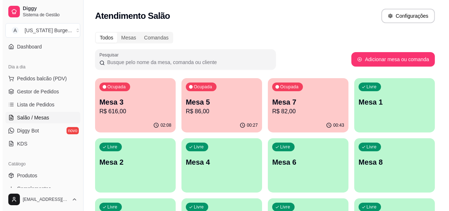
scroll to position [20, 0]
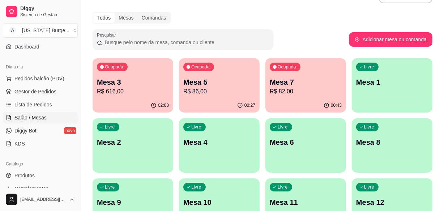
click at [337, 75] on div "Ocupada Mesa 7 R$ 82,00" at bounding box center [305, 78] width 81 height 40
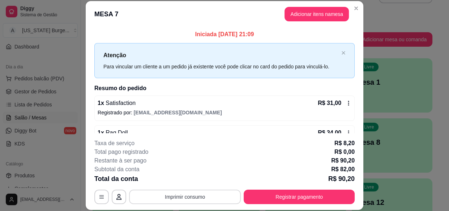
click at [205, 198] on button "Imprimir consumo" at bounding box center [185, 197] width 112 height 14
click at [178, 183] on button "Epson" at bounding box center [184, 179] width 51 height 11
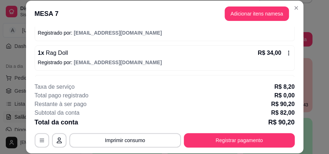
scroll to position [79, 0]
click at [144, 139] on button "Imprimir consumo" at bounding box center [125, 140] width 112 height 14
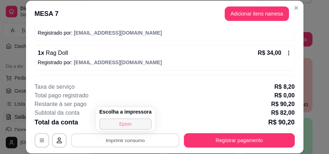
click at [129, 125] on button "Epson" at bounding box center [125, 125] width 52 height 12
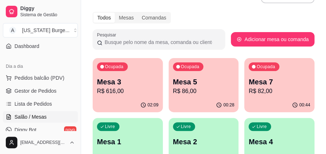
click at [260, 86] on p "Mesa 7" at bounding box center [278, 82] width 61 height 10
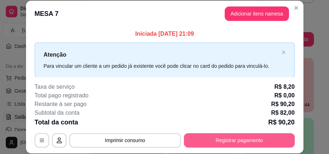
click at [248, 139] on button "Registrar pagamento" at bounding box center [239, 140] width 111 height 14
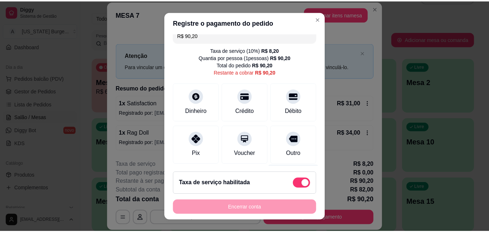
scroll to position [8, 0]
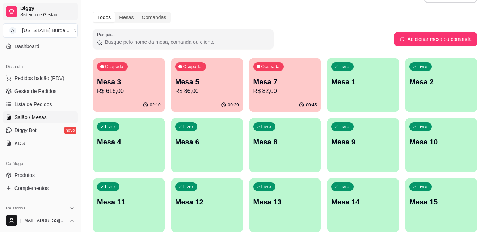
click at [37, 10] on span "Diggy" at bounding box center [47, 8] width 55 height 7
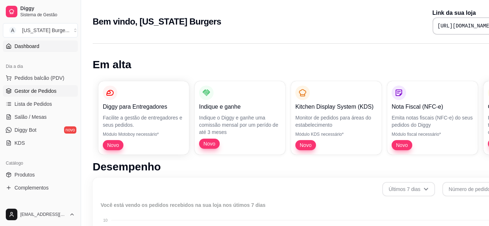
click at [39, 87] on link "Gestor de Pedidos" at bounding box center [40, 91] width 75 height 12
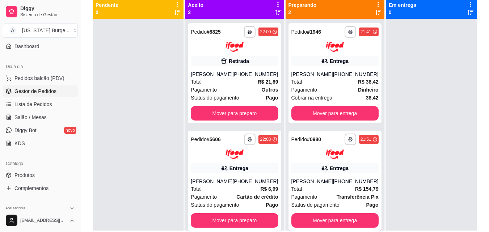
scroll to position [92, 0]
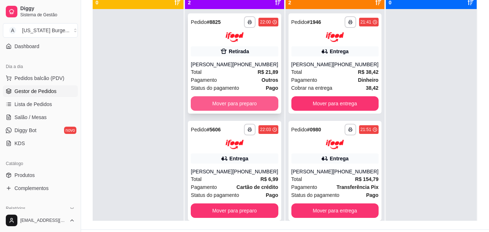
click at [234, 103] on button "Mover para preparo" at bounding box center [234, 103] width 87 height 14
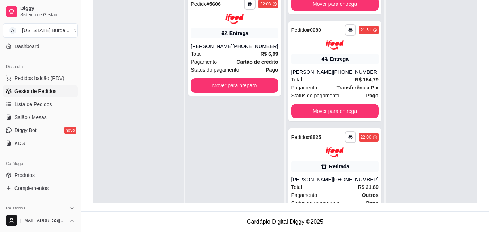
scroll to position [97, 0]
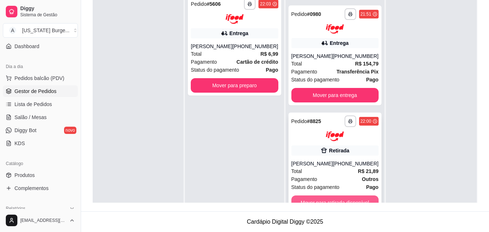
click at [319, 199] on button "Mover para retirada disponível" at bounding box center [334, 202] width 87 height 14
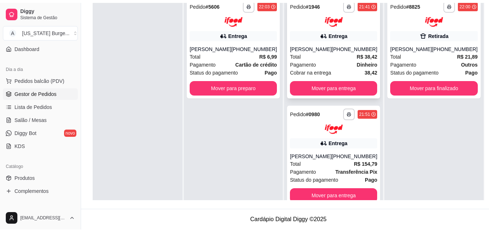
scroll to position [0, 0]
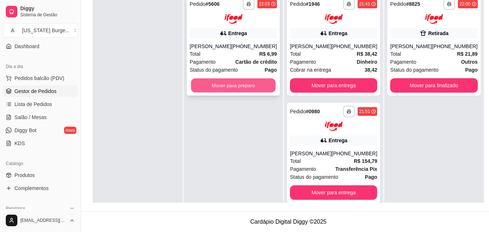
click at [233, 85] on button "Mover para preparo" at bounding box center [233, 85] width 85 height 14
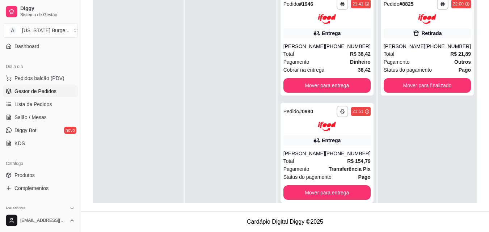
drag, startPoint x: 488, startPoint y: 80, endPoint x: 491, endPoint y: 48, distance: 32.7
click at [488, 48] on html "Diggy Sistema de Gestão A [US_STATE] Burge ... Loja aberta Plano Essencial + Me…" at bounding box center [244, 6] width 489 height 232
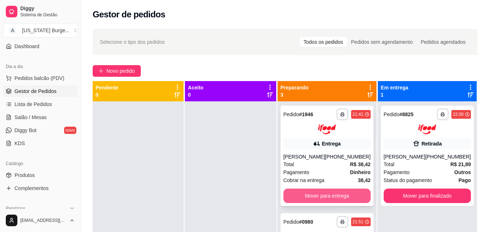
click at [306, 200] on button "Mover para entrega" at bounding box center [326, 195] width 87 height 14
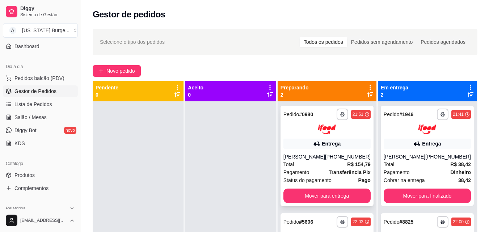
click at [325, 164] on div "Total R$ 154,79" at bounding box center [326, 164] width 87 height 8
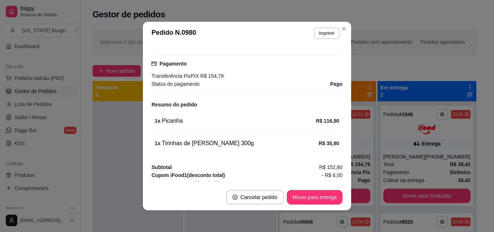
scroll to position [217, 0]
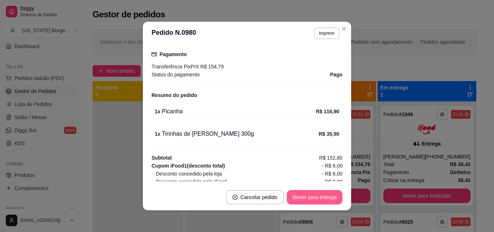
click at [309, 196] on button "Mover para entrega" at bounding box center [315, 197] width 56 height 14
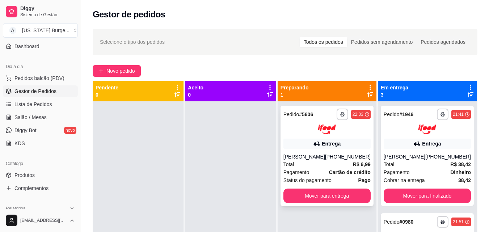
click at [323, 166] on div "Total R$ 6,99" at bounding box center [326, 164] width 87 height 8
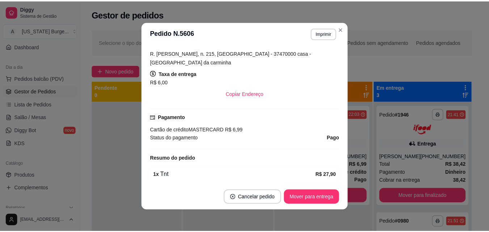
scroll to position [143, 0]
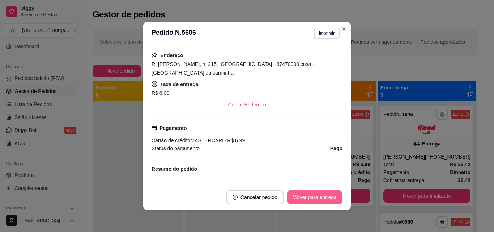
click at [312, 196] on button "Mover para entrega" at bounding box center [315, 197] width 56 height 14
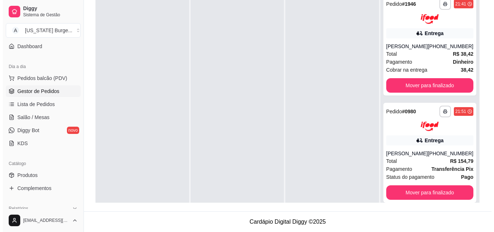
scroll to position [89, 0]
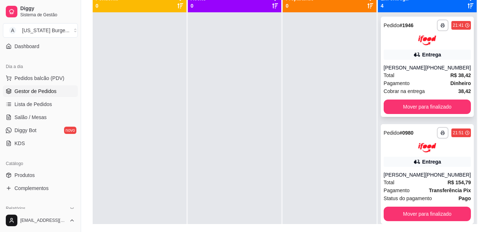
click at [437, 90] on div "Cobrar na entrega 38,42" at bounding box center [426, 91] width 87 height 8
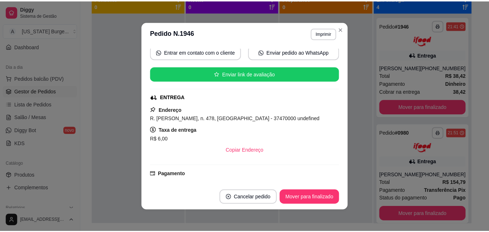
scroll to position [12, 0]
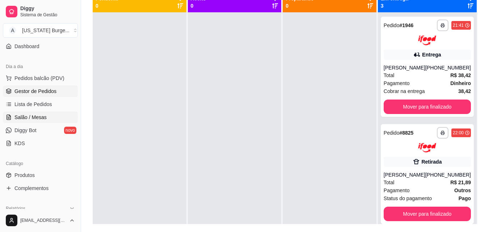
click at [33, 117] on span "Salão / Mesas" at bounding box center [30, 117] width 32 height 7
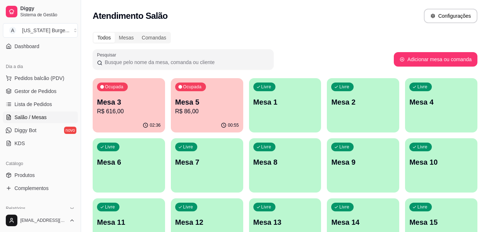
click at [204, 106] on p "Mesa 5" at bounding box center [207, 102] width 64 height 10
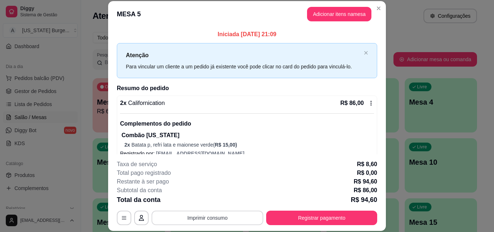
click at [224, 218] on button "Imprimir consumo" at bounding box center [208, 217] width 112 height 14
click at [208, 201] on button "Epson" at bounding box center [207, 200] width 51 height 11
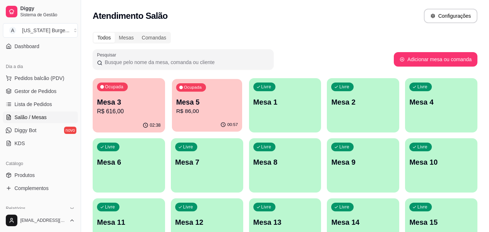
click at [208, 107] on div "Mesa 5 R$ 86,00" at bounding box center [207, 106] width 62 height 18
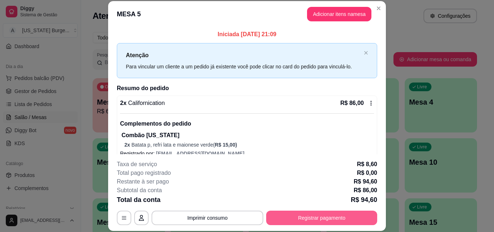
click at [296, 218] on button "Registrar pagamento" at bounding box center [321, 217] width 111 height 14
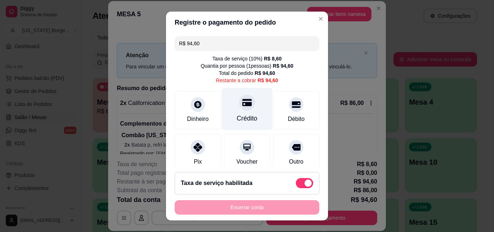
click at [242, 103] on icon at bounding box center [246, 102] width 9 height 9
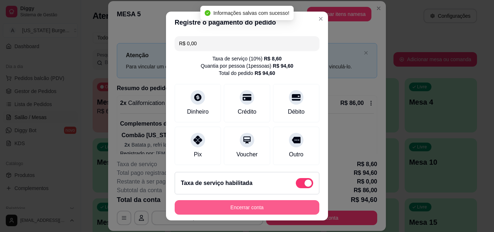
type input "R$ 0,00"
click at [254, 206] on button "Encerrar conta" at bounding box center [247, 207] width 145 height 14
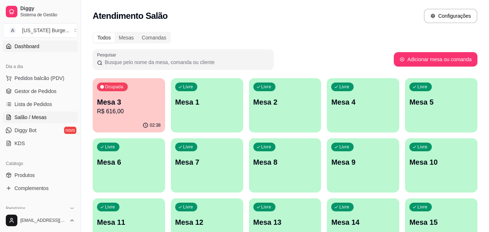
click at [33, 49] on span "Dashboard" at bounding box center [26, 46] width 25 height 7
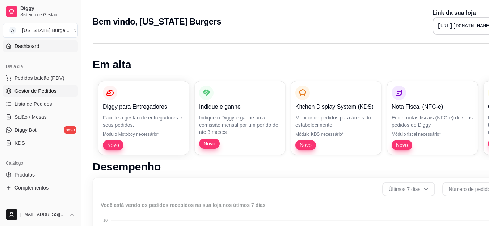
click at [38, 87] on link "Gestor de Pedidos" at bounding box center [40, 91] width 75 height 12
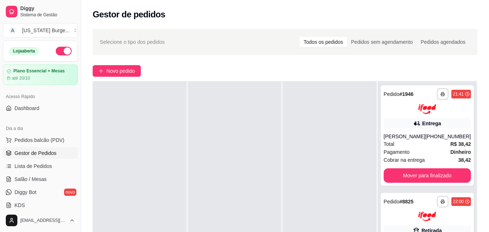
click at [59, 52] on button "button" at bounding box center [64, 51] width 16 height 9
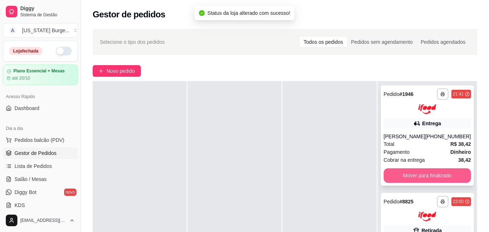
click at [395, 175] on button "Mover para finalizado" at bounding box center [426, 175] width 87 height 14
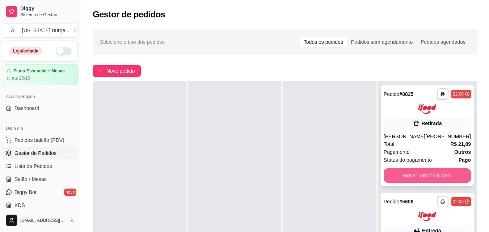
click at [392, 175] on button "Mover para finalizado" at bounding box center [426, 175] width 87 height 14
